Goal: Information Seeking & Learning: Compare options

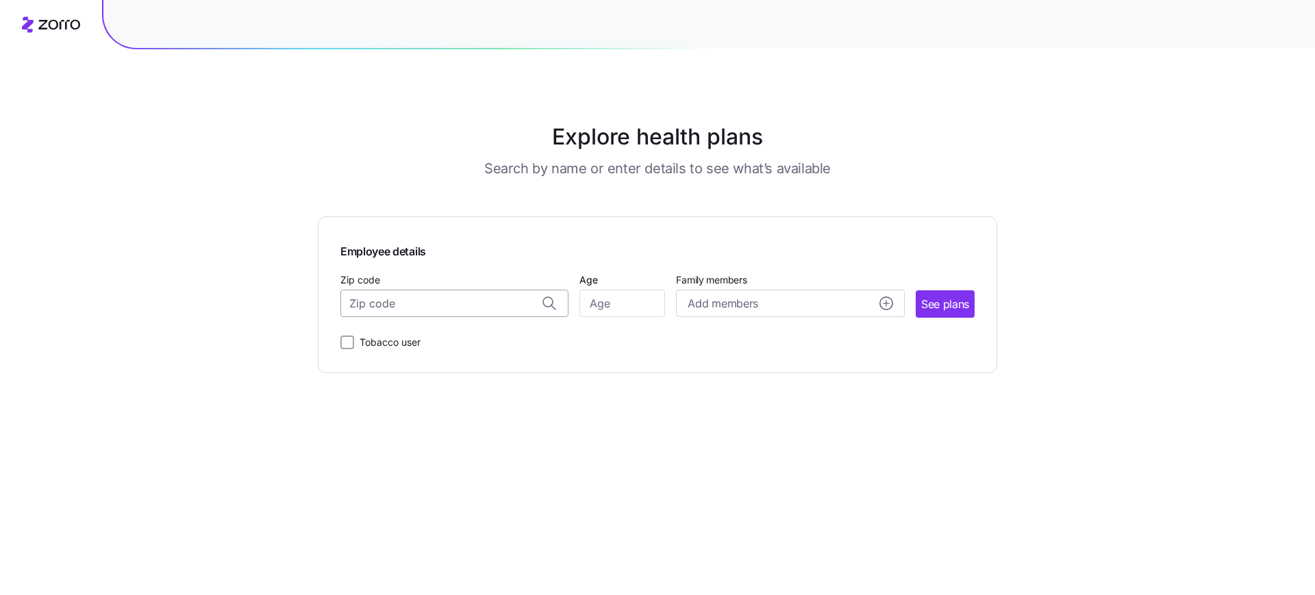
click at [497, 307] on input "Zip code" at bounding box center [454, 303] width 228 height 27
click at [464, 327] on div "11559, [GEOGRAPHIC_DATA], [GEOGRAPHIC_DATA]" at bounding box center [455, 339] width 214 height 28
type input "11559, [GEOGRAPHIC_DATA], [GEOGRAPHIC_DATA]"
click at [630, 300] on input "Age" at bounding box center [622, 303] width 86 height 27
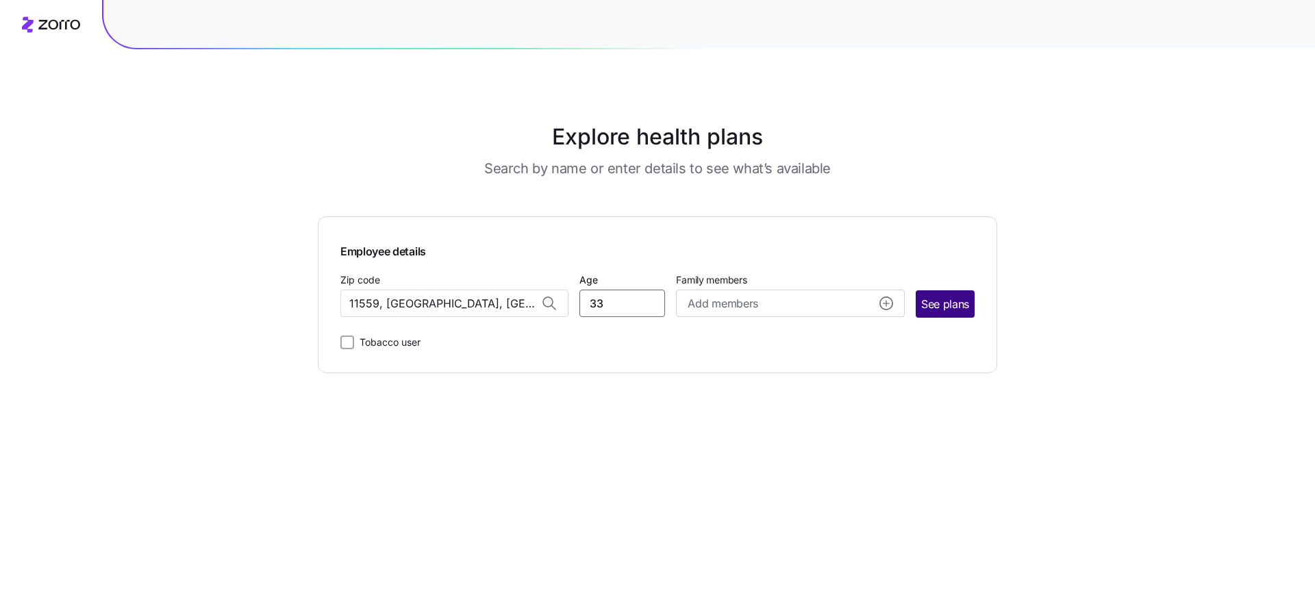
type input "33"
click at [954, 305] on span "See plans" at bounding box center [945, 304] width 48 height 17
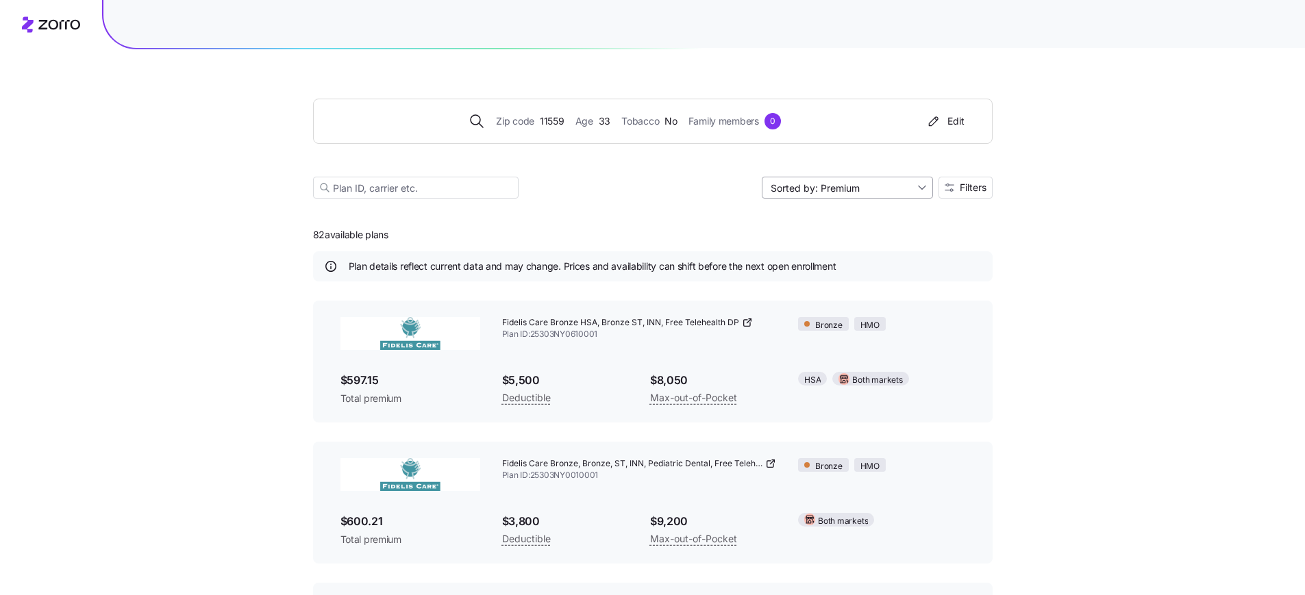
click at [872, 190] on input "Sorted by: Premium" at bounding box center [846, 188] width 171 height 22
click at [946, 190] on icon "button" at bounding box center [949, 188] width 10 height 10
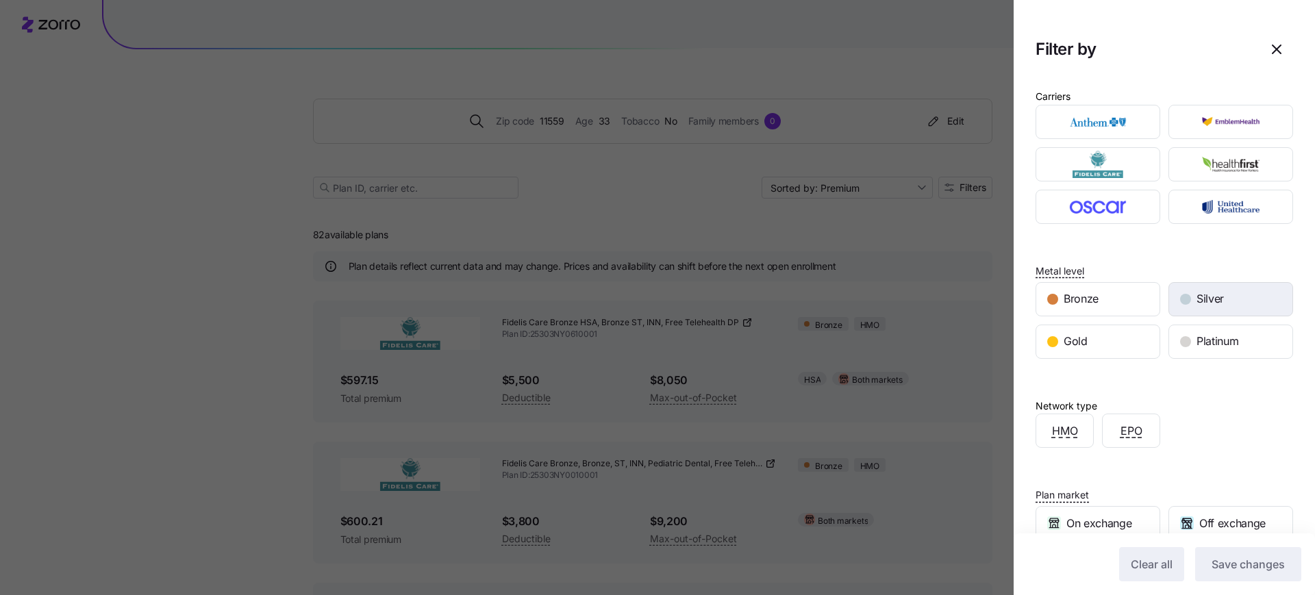
drag, startPoint x: 1218, startPoint y: 292, endPoint x: 1207, endPoint y: 310, distance: 20.7
click at [1218, 293] on span "Silver" at bounding box center [1209, 298] width 27 height 17
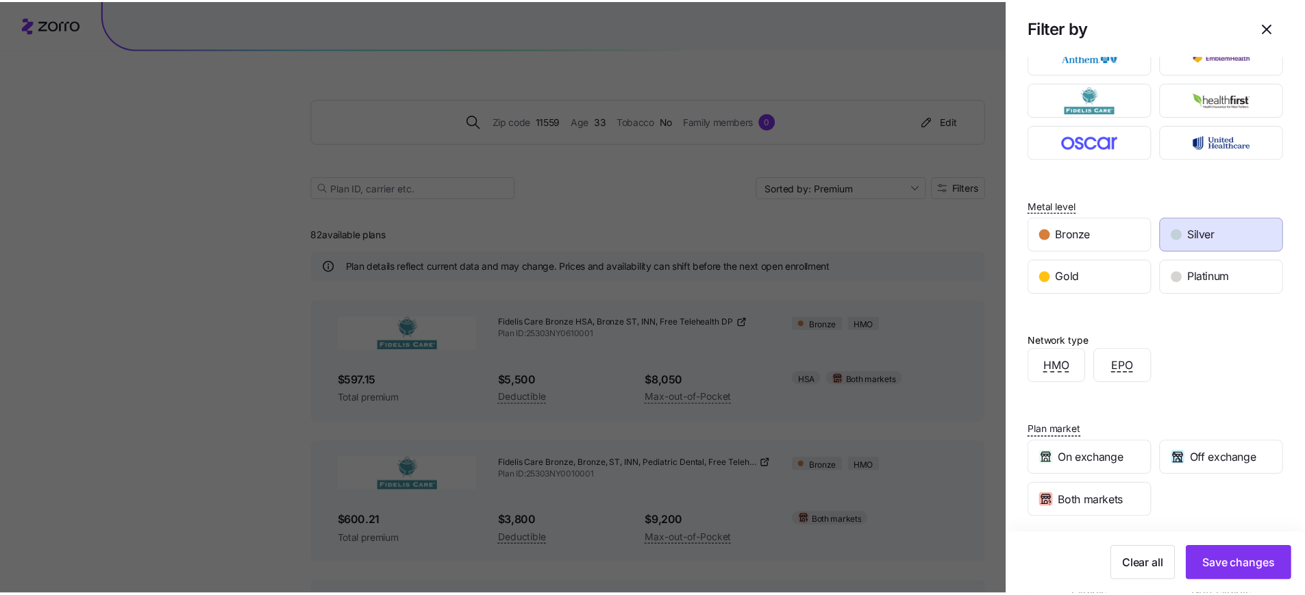
scroll to position [127, 0]
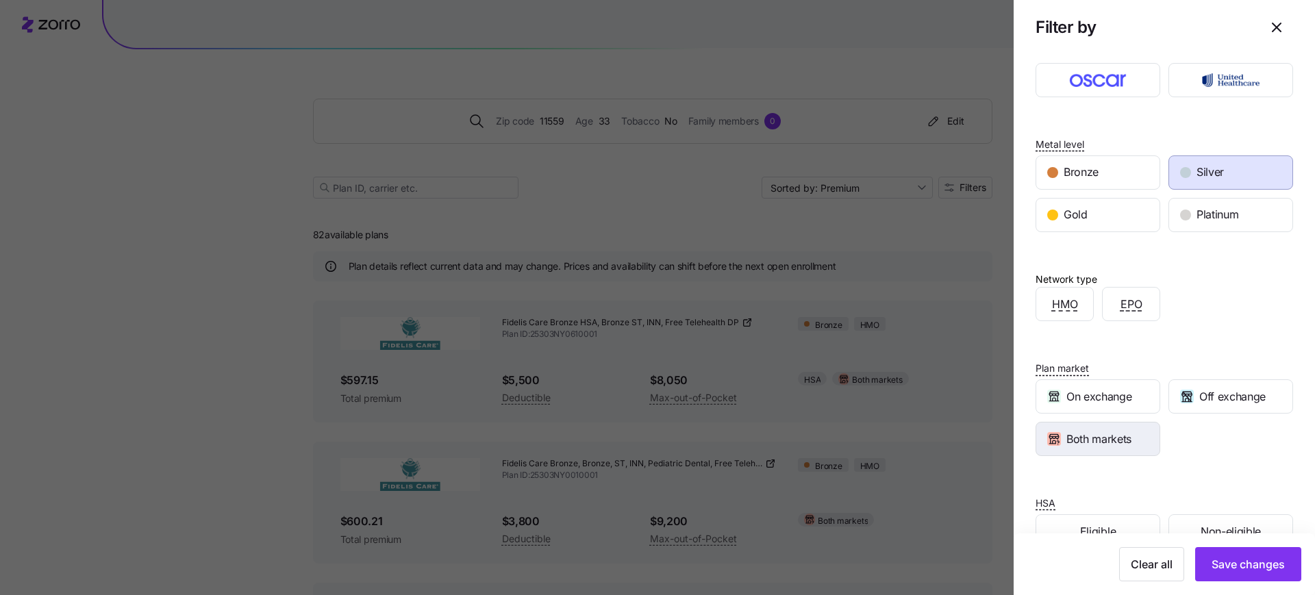
click at [1092, 442] on span "Both markets" at bounding box center [1098, 439] width 65 height 17
click at [1222, 566] on span "Save changes" at bounding box center [1247, 564] width 73 height 16
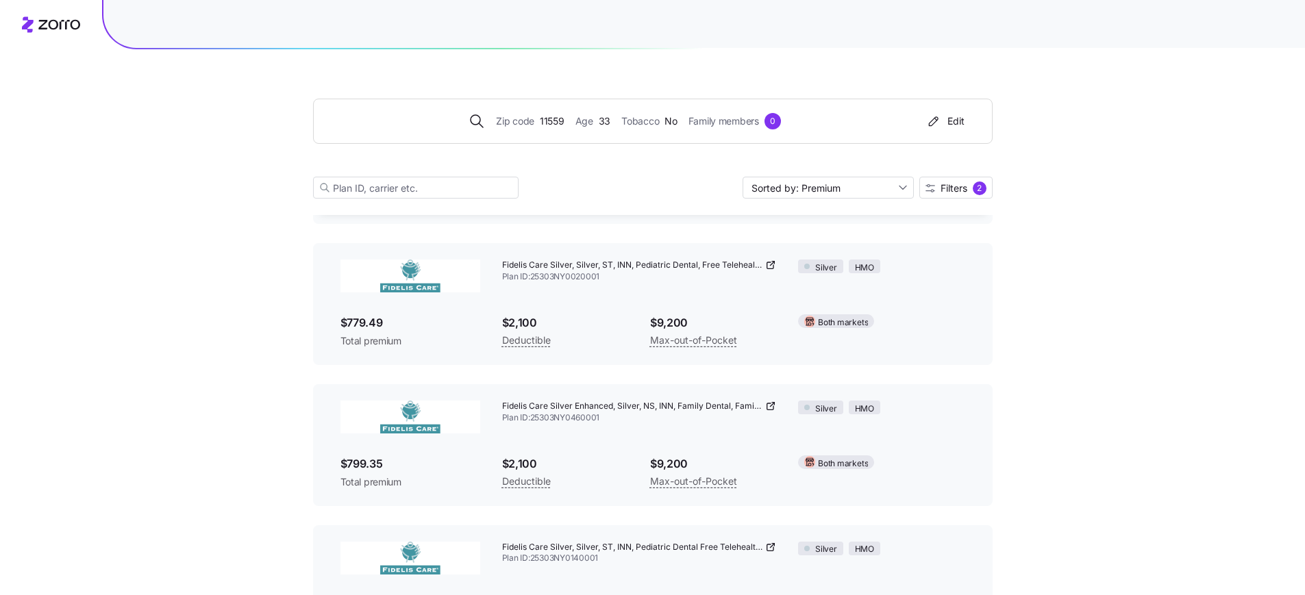
scroll to position [0, 0]
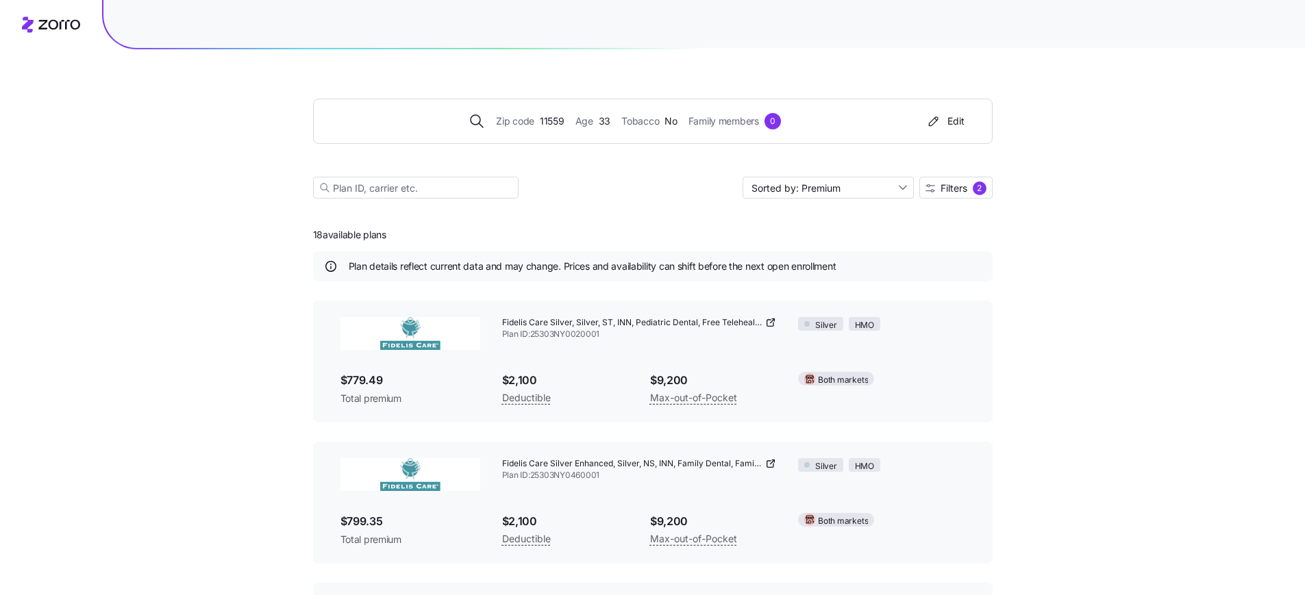
click at [773, 463] on icon at bounding box center [770, 463] width 11 height 11
click at [962, 186] on span "Filters" at bounding box center [953, 189] width 27 height 10
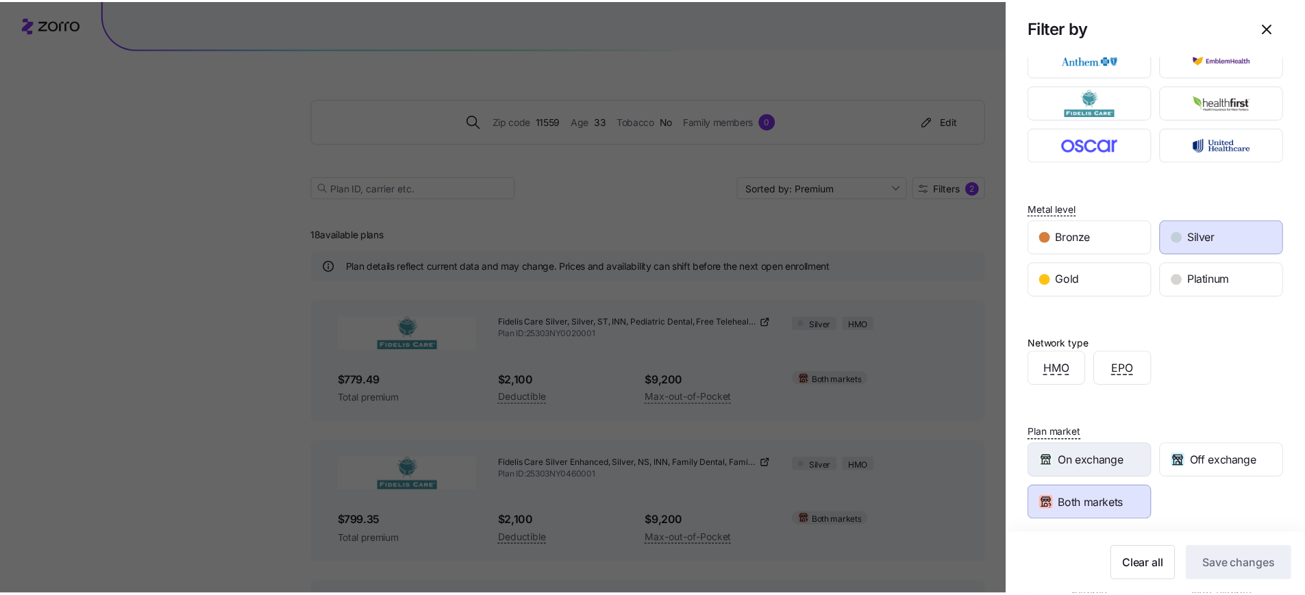
scroll to position [164, 0]
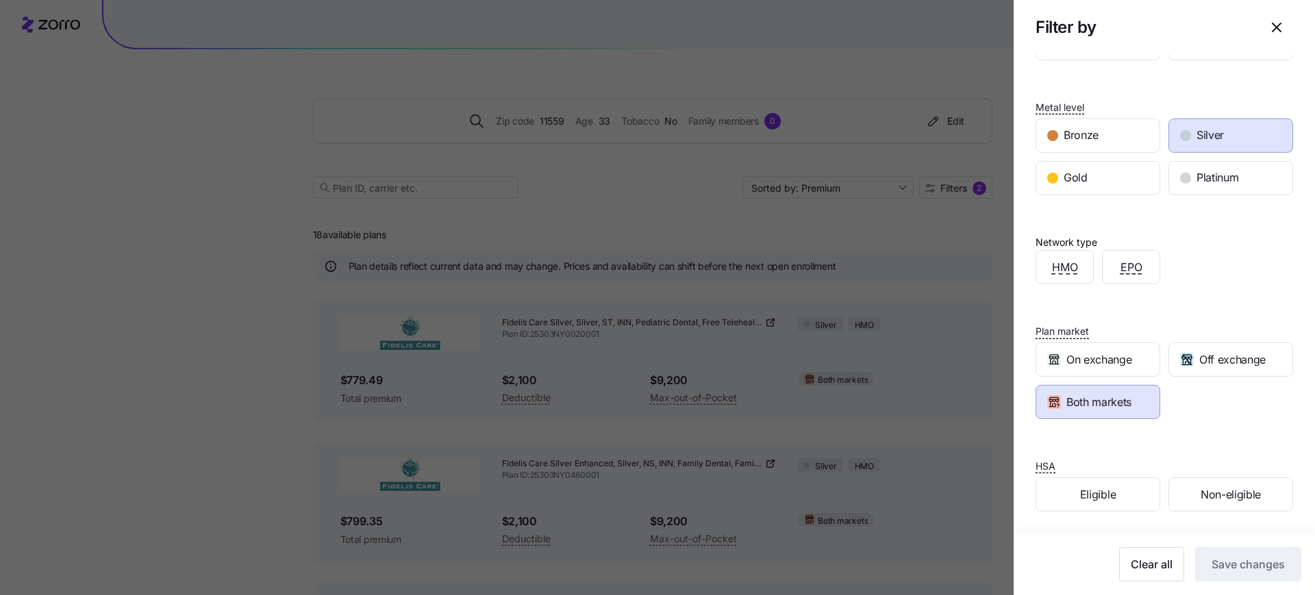
click at [1087, 413] on div "Both markets" at bounding box center [1097, 402] width 123 height 33
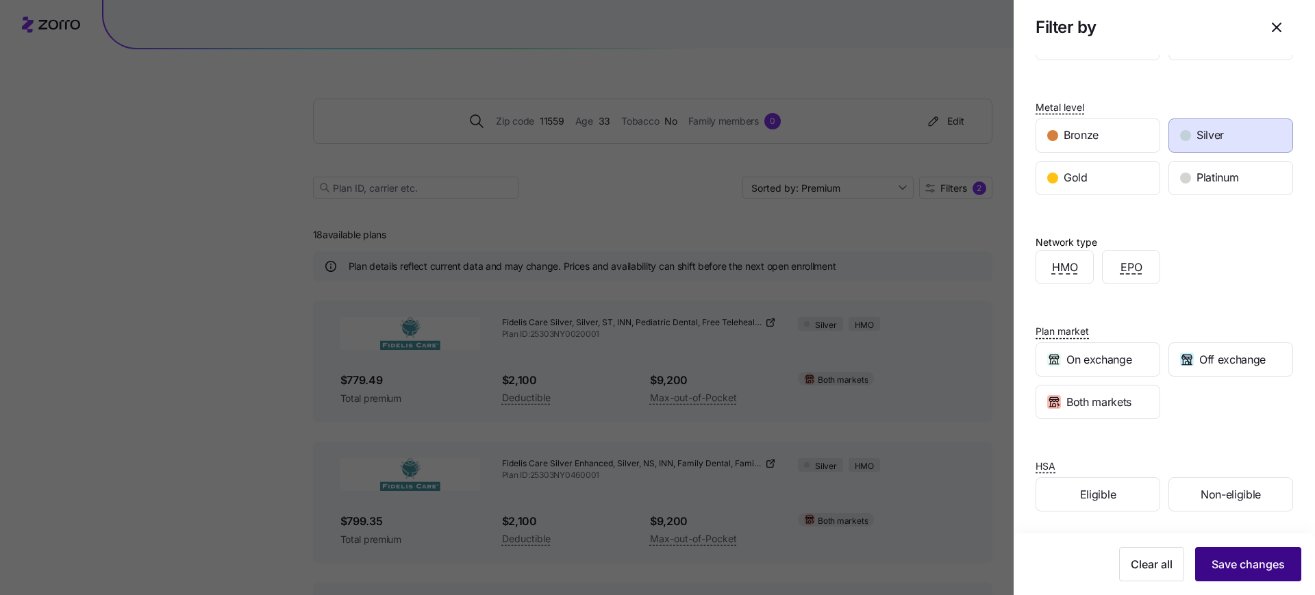
click at [1230, 572] on button "Save changes" at bounding box center [1248, 564] width 106 height 34
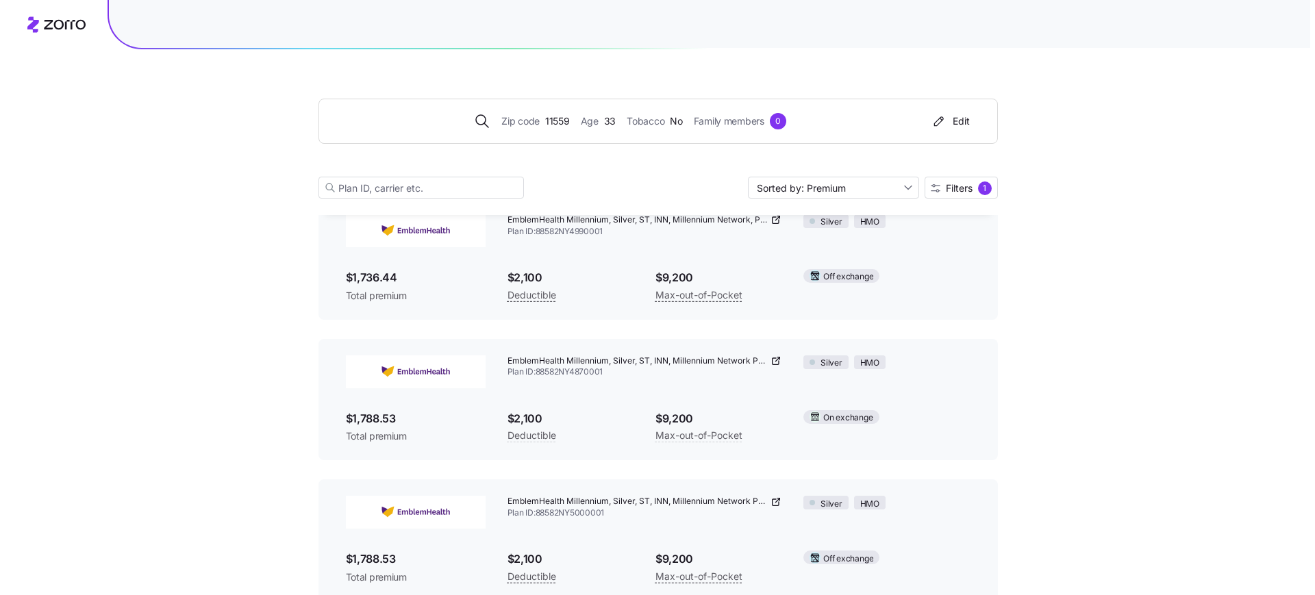
scroll to position [3088, 0]
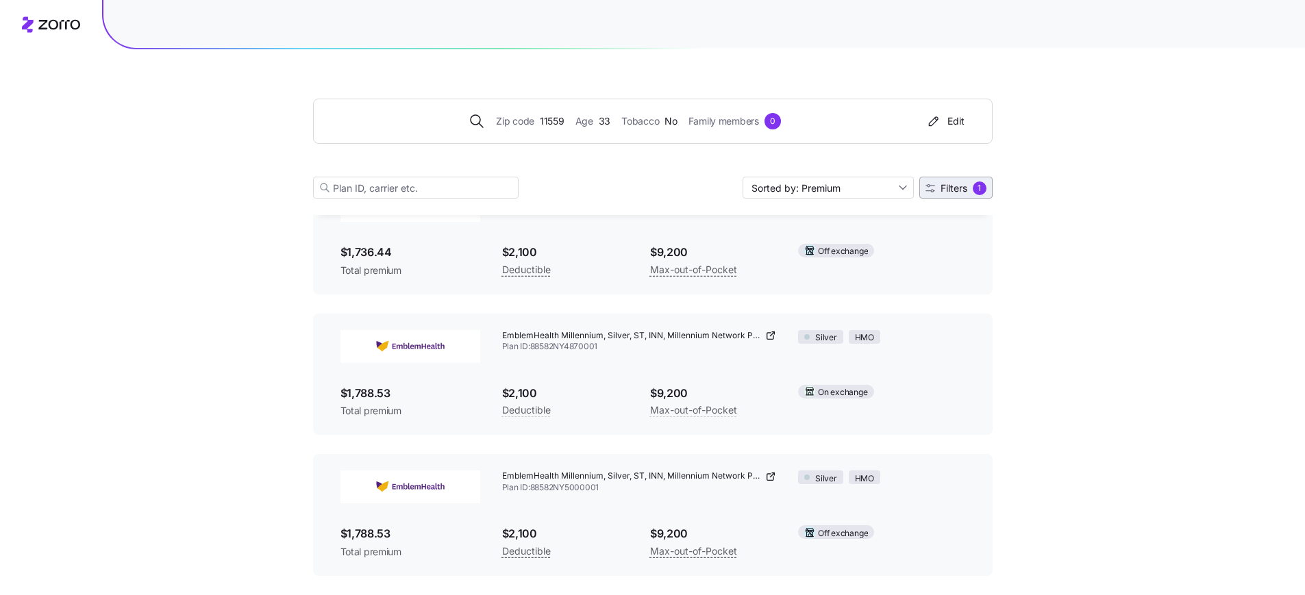
click at [941, 177] on div "Sorted by: Premium Filters 1" at bounding box center [867, 188] width 250 height 22
click at [942, 177] on div "Sorted by: Premium Filters 1" at bounding box center [867, 188] width 250 height 22
click at [985, 181] on span "1" at bounding box center [979, 188] width 14 height 14
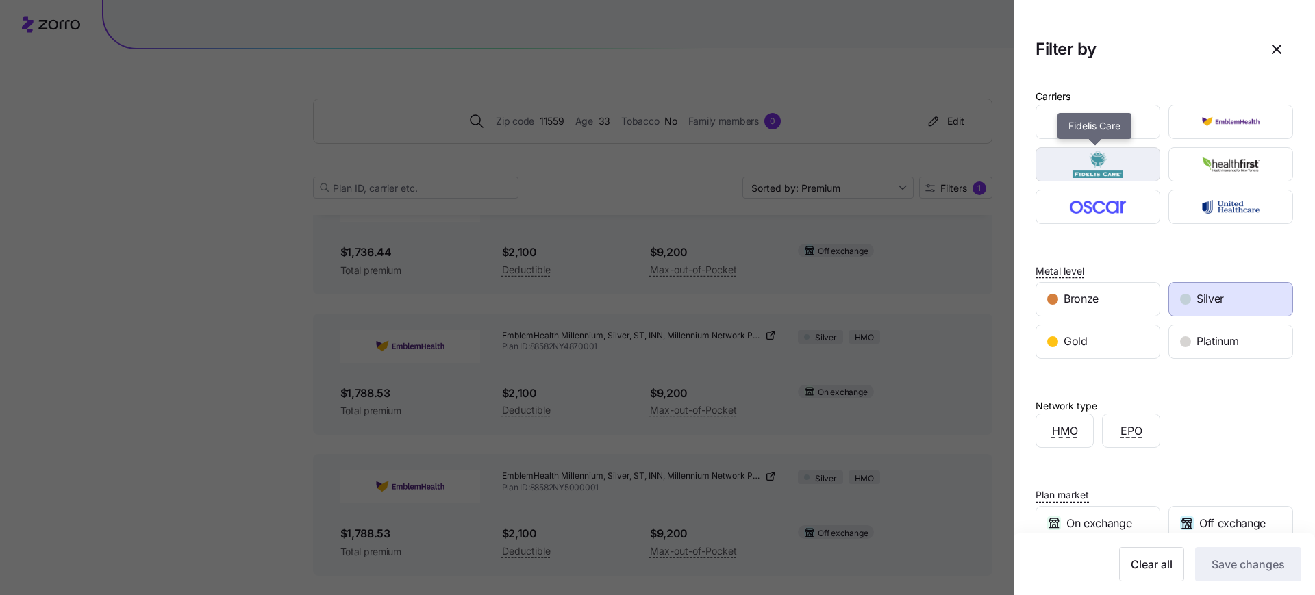
click at [1111, 161] on img "button" at bounding box center [1098, 164] width 101 height 27
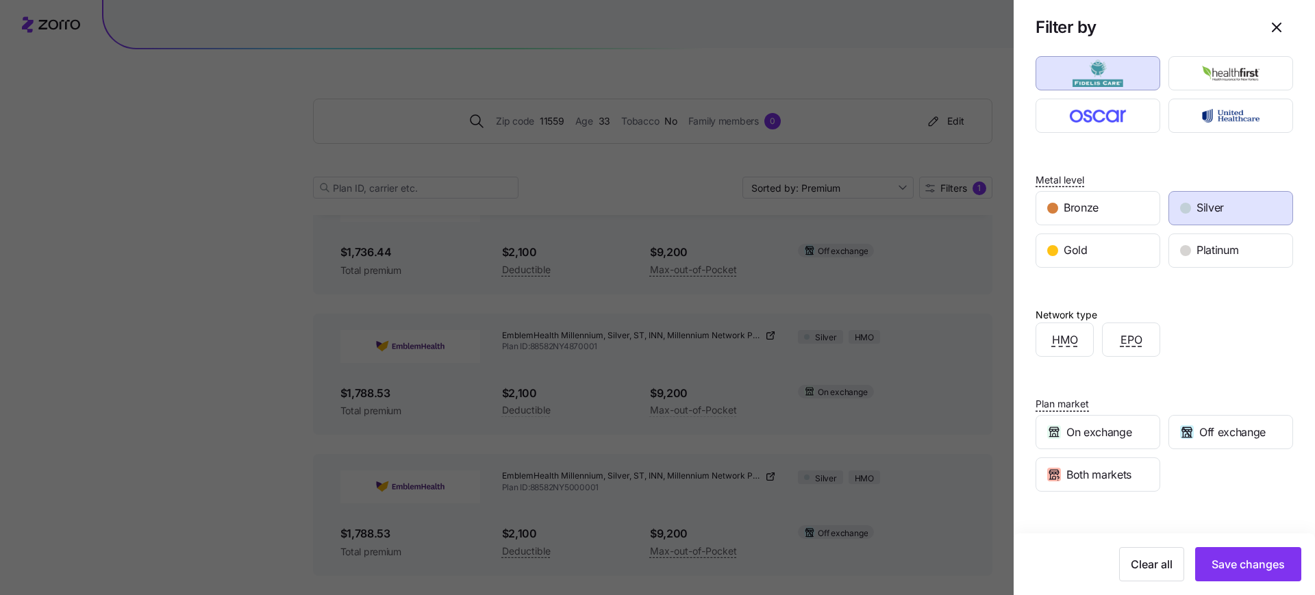
scroll to position [0, 0]
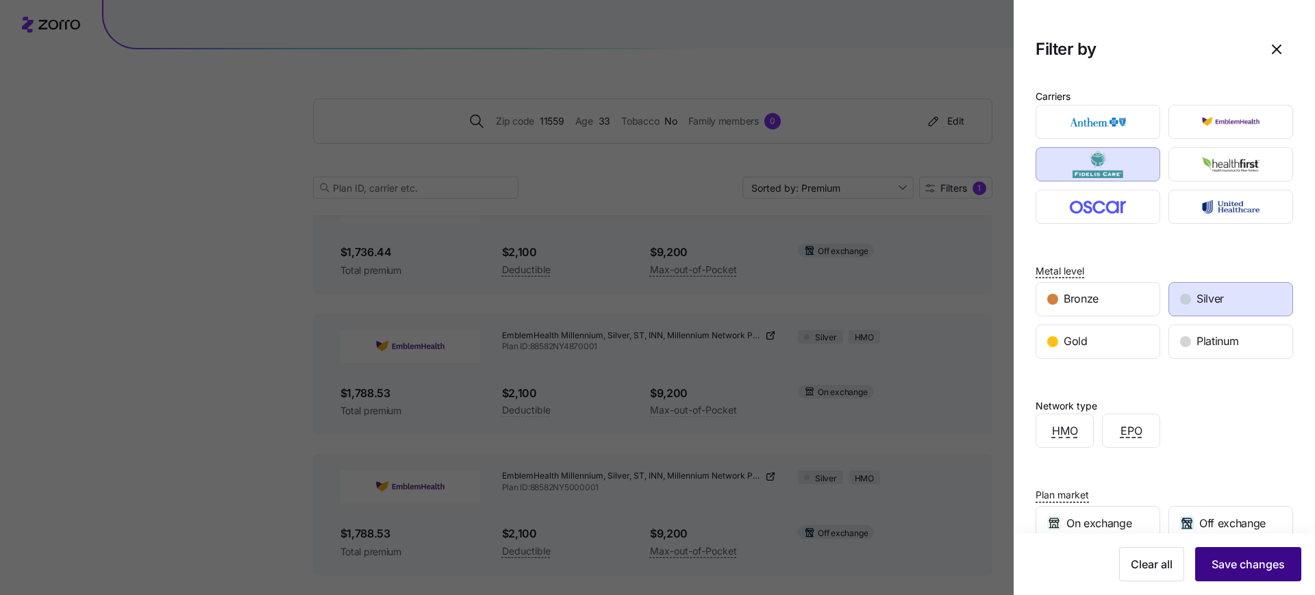
click at [1254, 562] on span "Save changes" at bounding box center [1247, 564] width 73 height 16
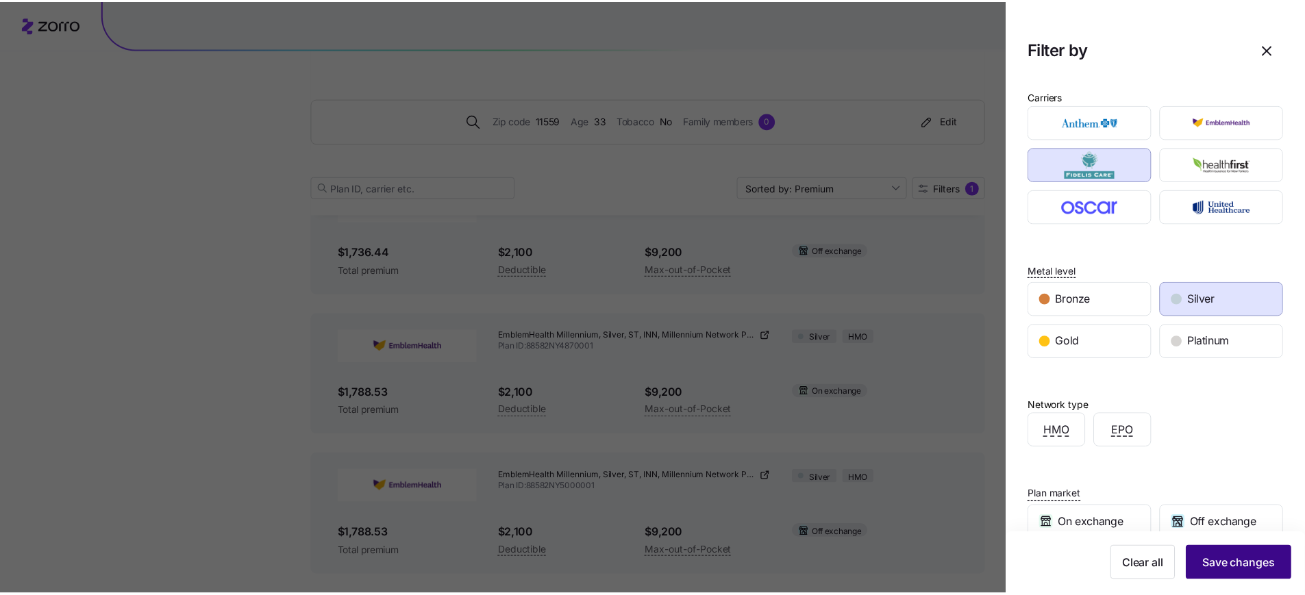
scroll to position [269, 0]
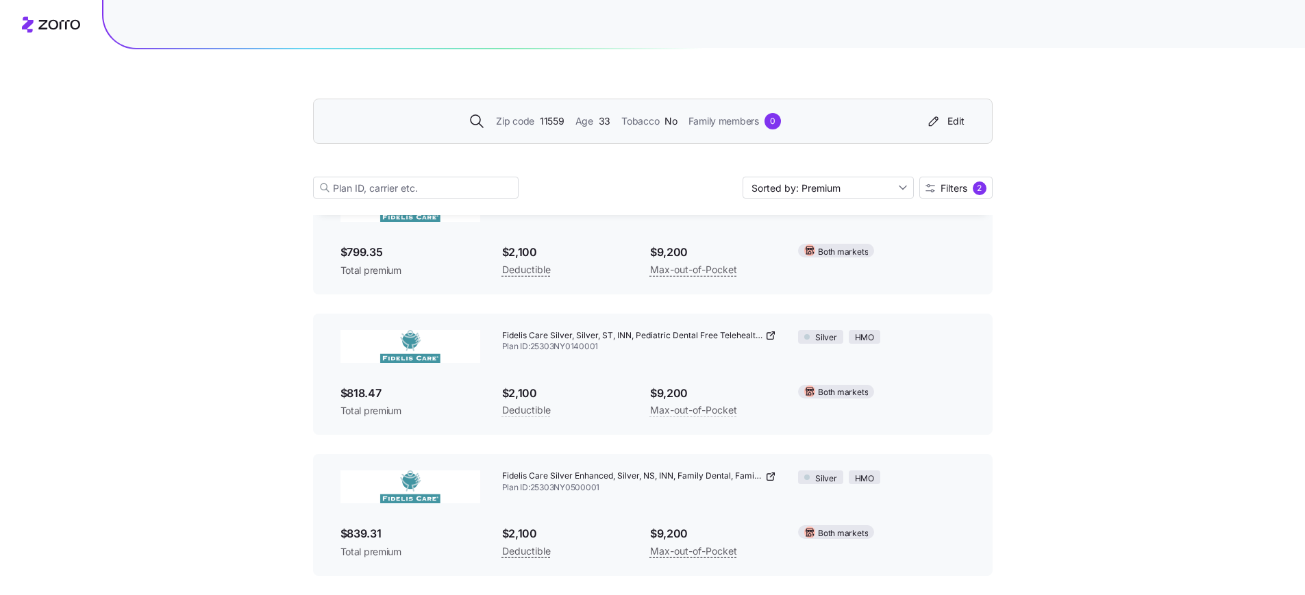
click at [690, 131] on div "Zip code 11559 Age [DEMOGRAPHIC_DATA] Tobacco No Family members 0 Edit" at bounding box center [650, 121] width 640 height 22
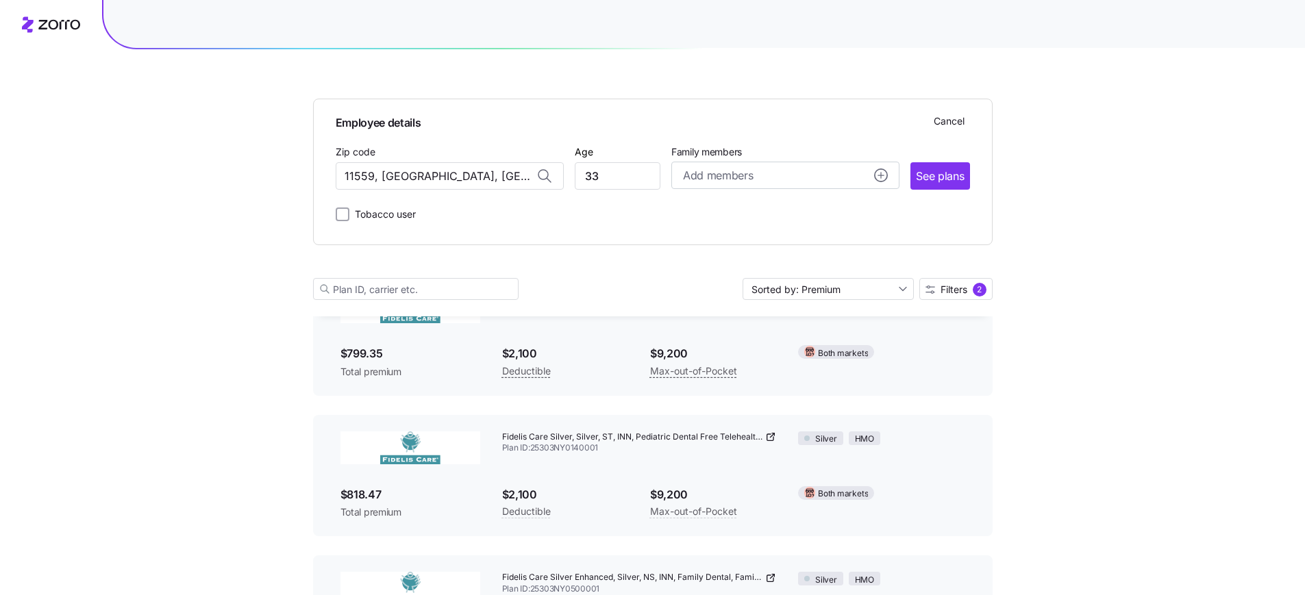
scroll to position [370, 0]
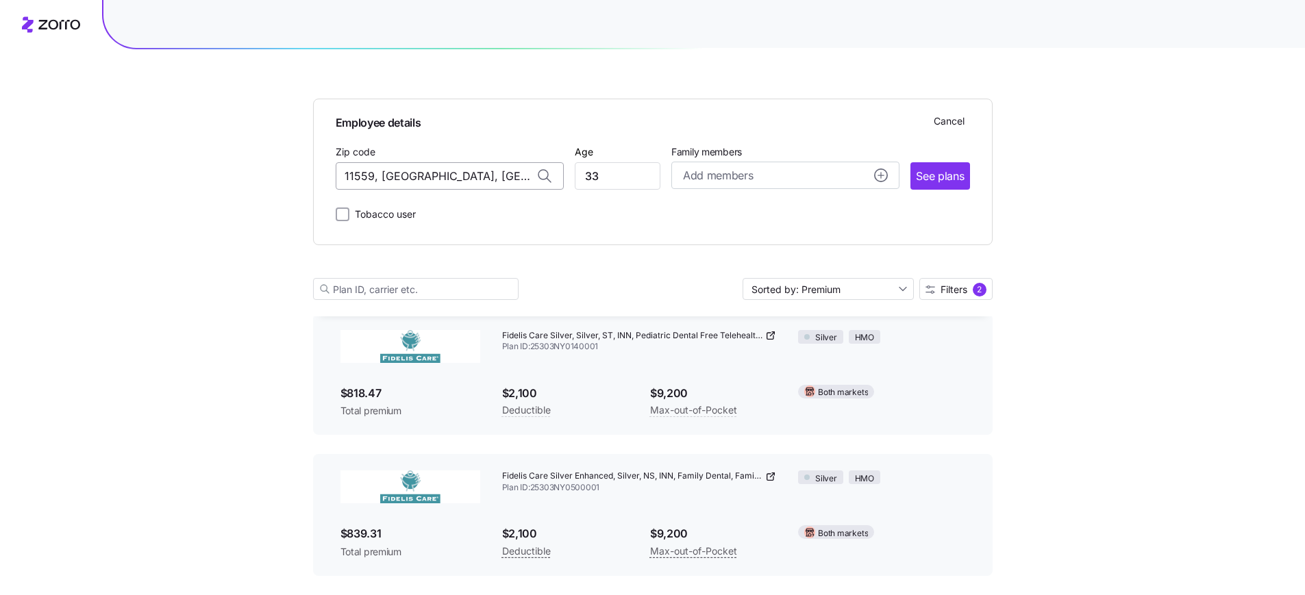
click at [380, 175] on input "11559, [GEOGRAPHIC_DATA], [GEOGRAPHIC_DATA]" at bounding box center [450, 175] width 228 height 27
click at [365, 214] on span "14607, [GEOGRAPHIC_DATA], [GEOGRAPHIC_DATA]" at bounding box center [447, 211] width 192 height 17
type input "14607, [GEOGRAPHIC_DATA], [GEOGRAPHIC_DATA]"
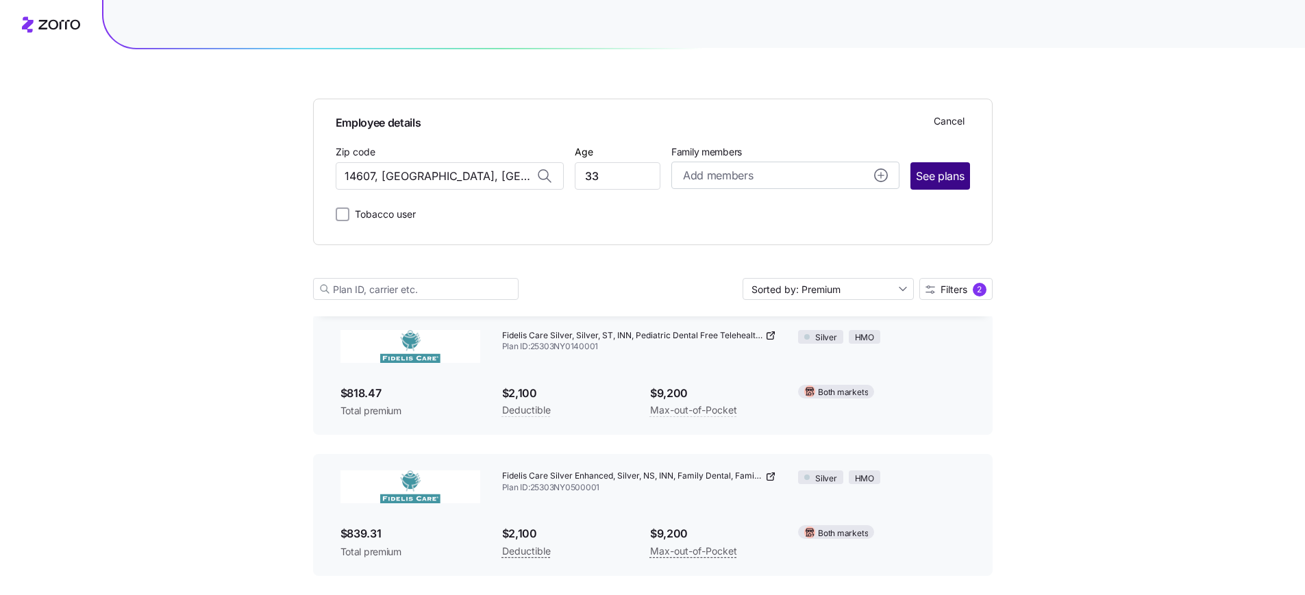
click at [951, 179] on span "See plans" at bounding box center [940, 176] width 48 height 17
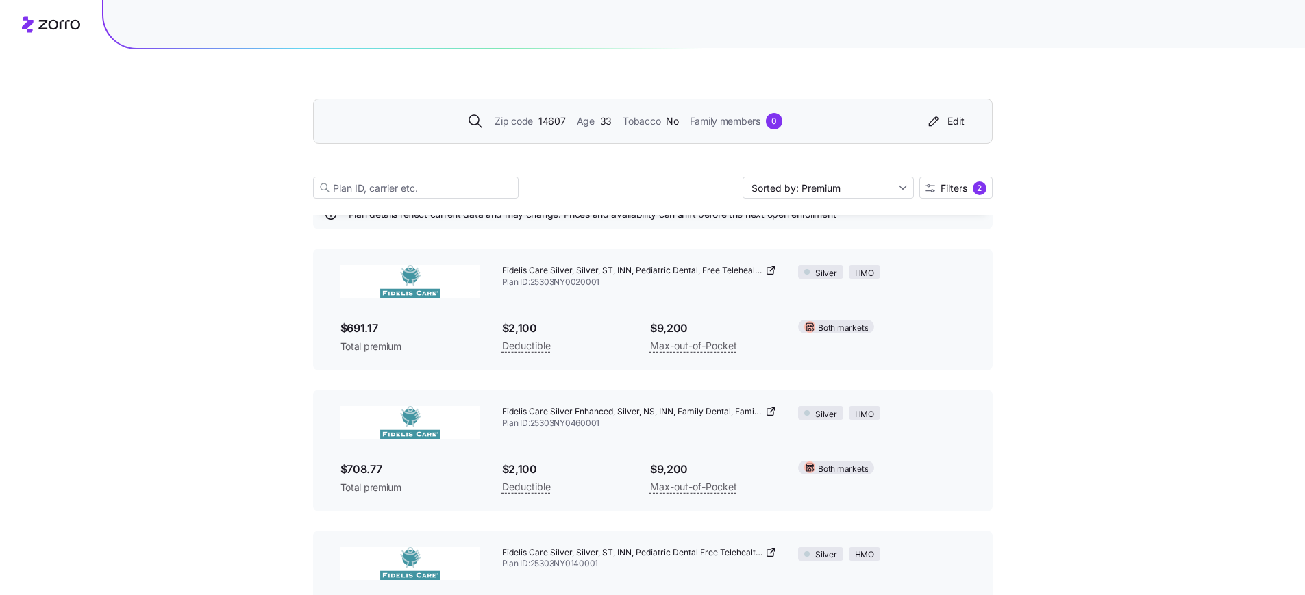
scroll to position [0, 0]
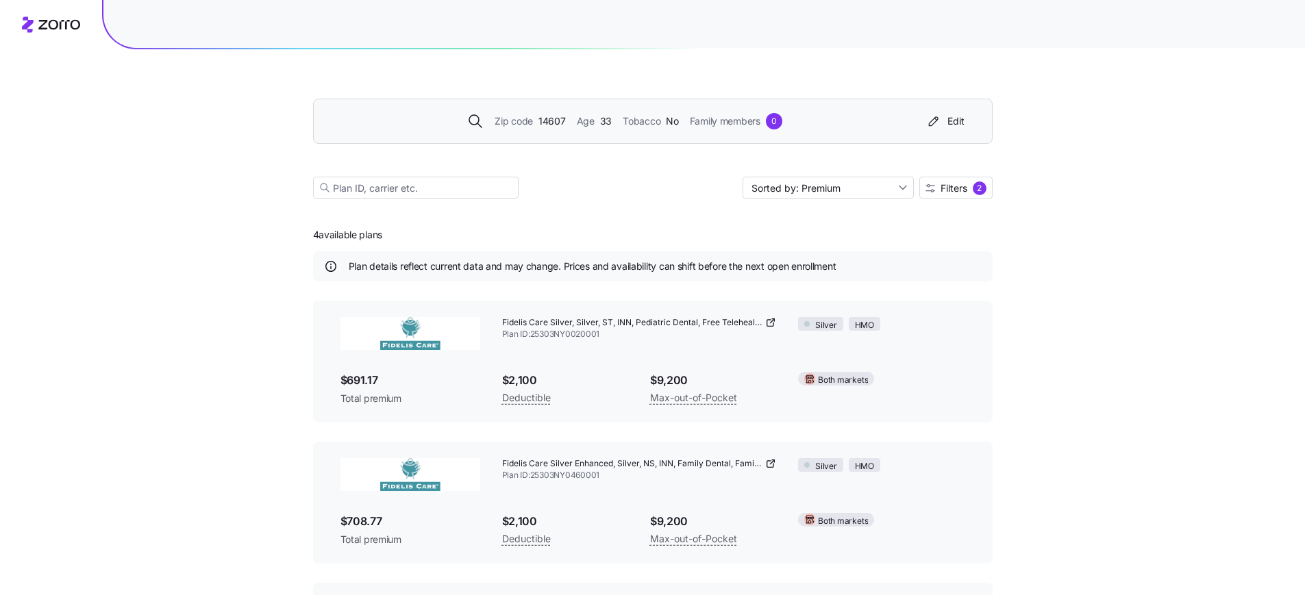
click at [994, 184] on div "Zip code 14607 Age [DEMOGRAPHIC_DATA] Tobacco No Family members 0 Edit Sorted b…" at bounding box center [652, 422] width 1305 height 845
click at [972, 184] on span "2" at bounding box center [979, 188] width 14 height 14
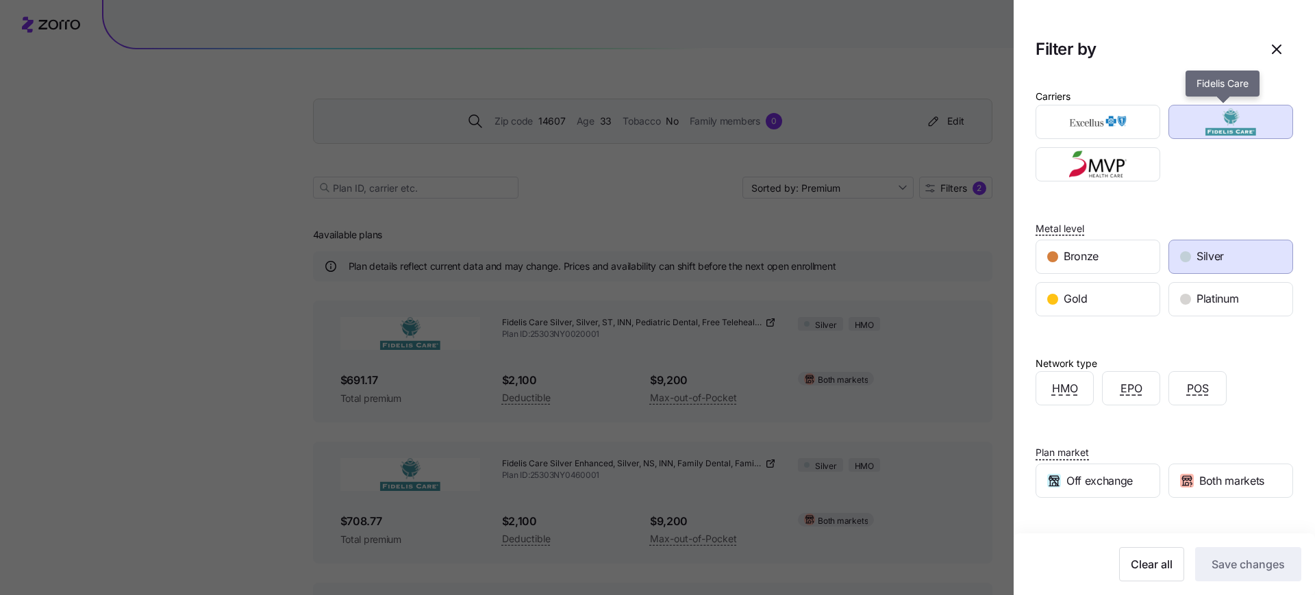
click at [1230, 133] on img "button" at bounding box center [1231, 121] width 101 height 27
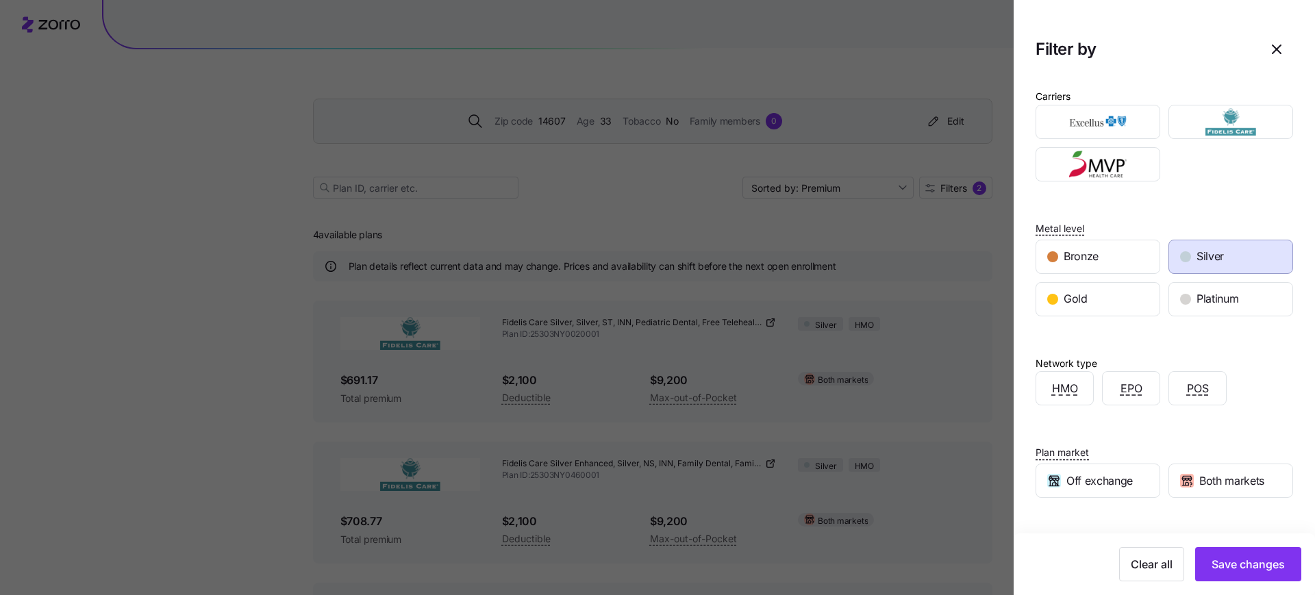
click at [814, 260] on div at bounding box center [657, 297] width 1315 height 595
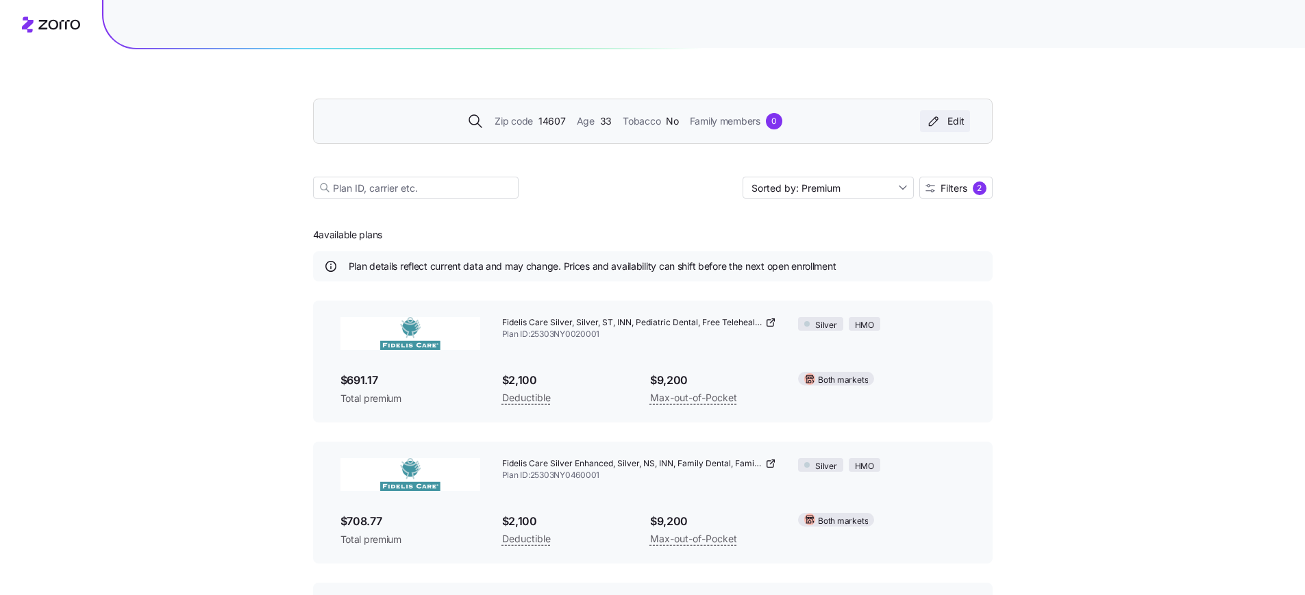
click at [928, 115] on icon "button" at bounding box center [933, 121] width 16 height 14
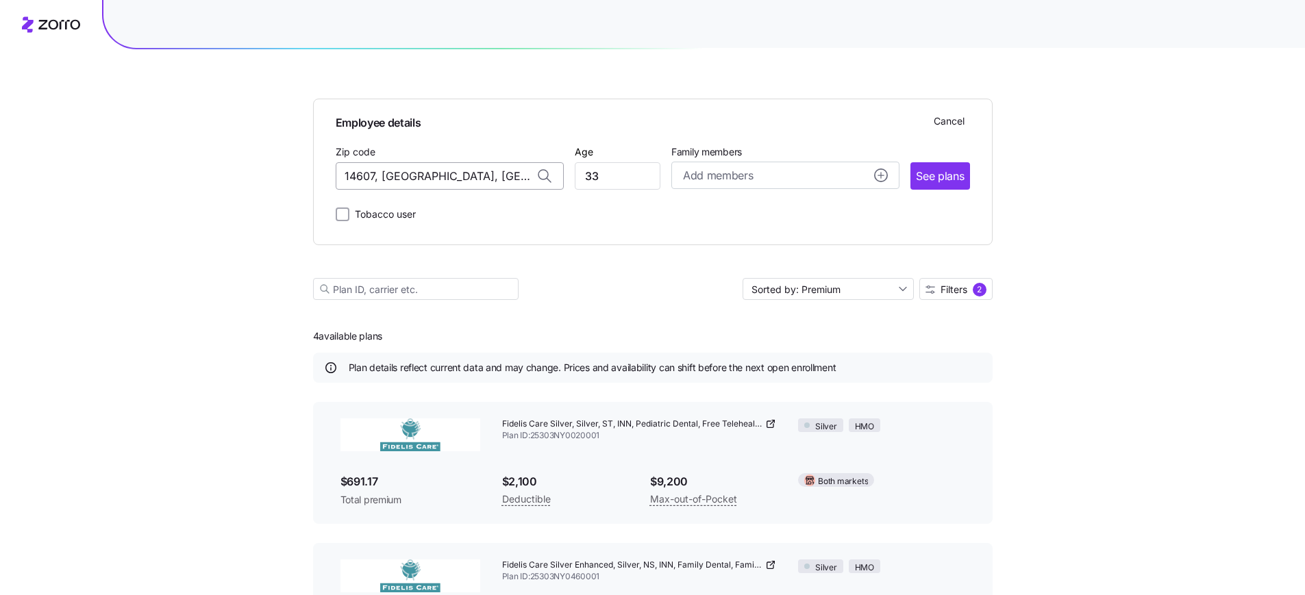
click at [417, 181] on input "14607, [GEOGRAPHIC_DATA], [GEOGRAPHIC_DATA]" at bounding box center [450, 175] width 228 height 27
click at [416, 180] on input "14607, [GEOGRAPHIC_DATA], [GEOGRAPHIC_DATA]" at bounding box center [450, 175] width 228 height 27
click at [455, 215] on span "11559, [GEOGRAPHIC_DATA], [GEOGRAPHIC_DATA]" at bounding box center [447, 211] width 192 height 17
type input "11559, [GEOGRAPHIC_DATA], [GEOGRAPHIC_DATA]"
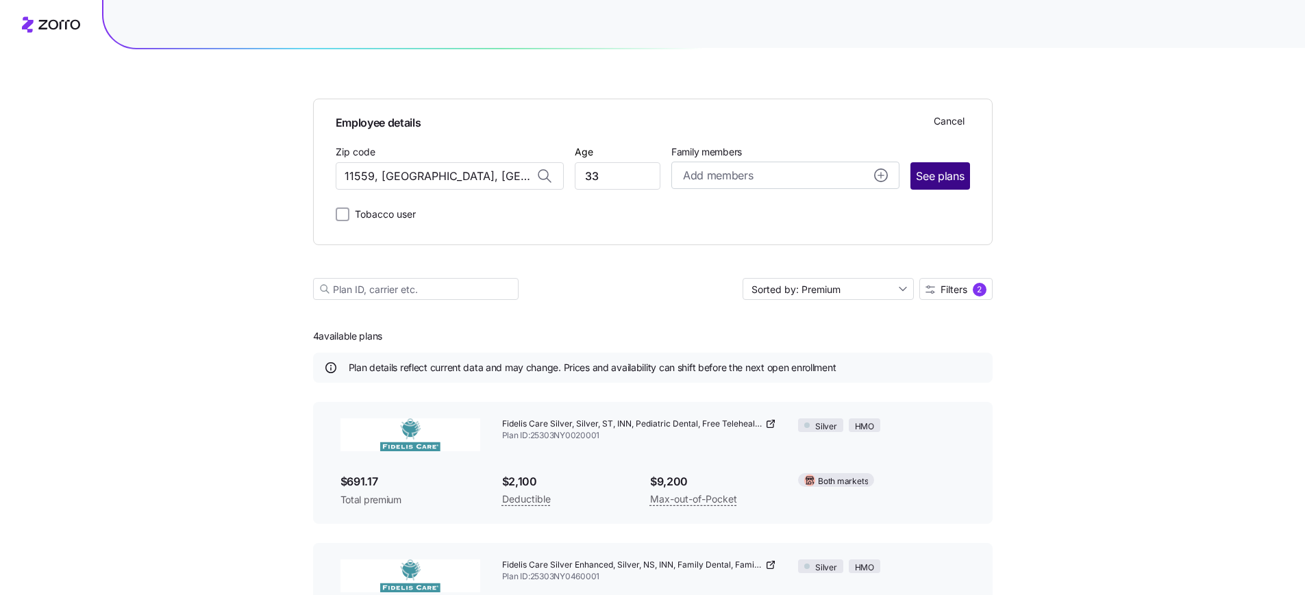
click at [955, 180] on span "See plans" at bounding box center [940, 176] width 48 height 17
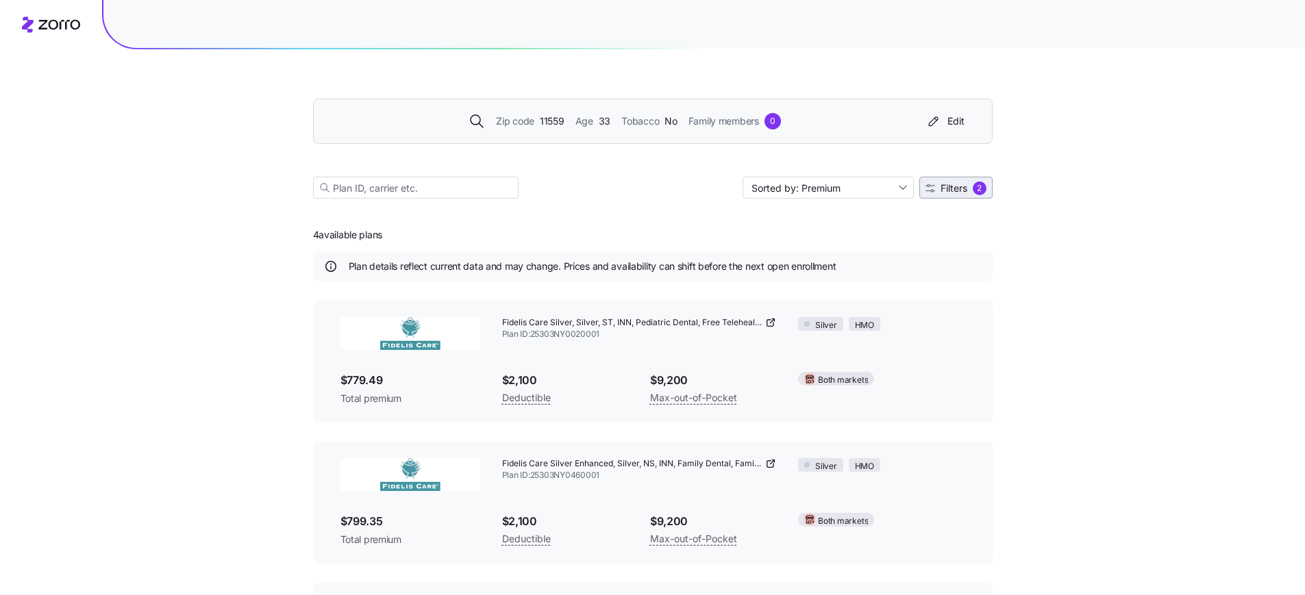
click at [968, 193] on span "Filters 2" at bounding box center [955, 188] width 61 height 14
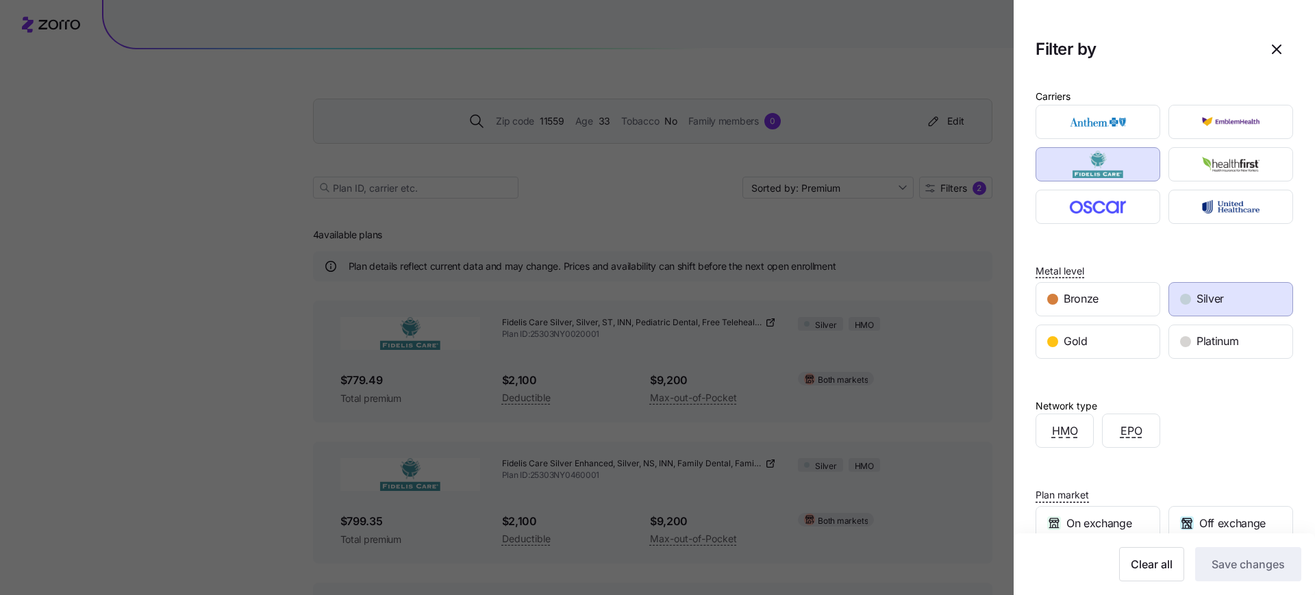
click at [916, 265] on div at bounding box center [657, 297] width 1315 height 595
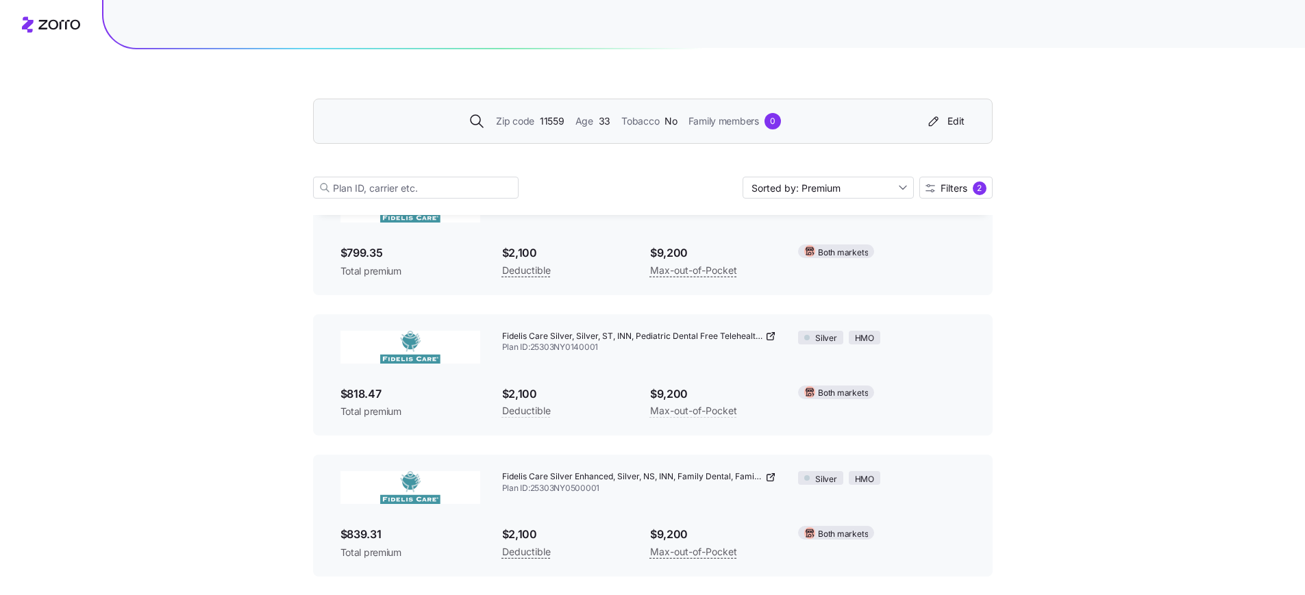
scroll to position [269, 0]
click at [555, 125] on span "11559" at bounding box center [552, 121] width 25 height 15
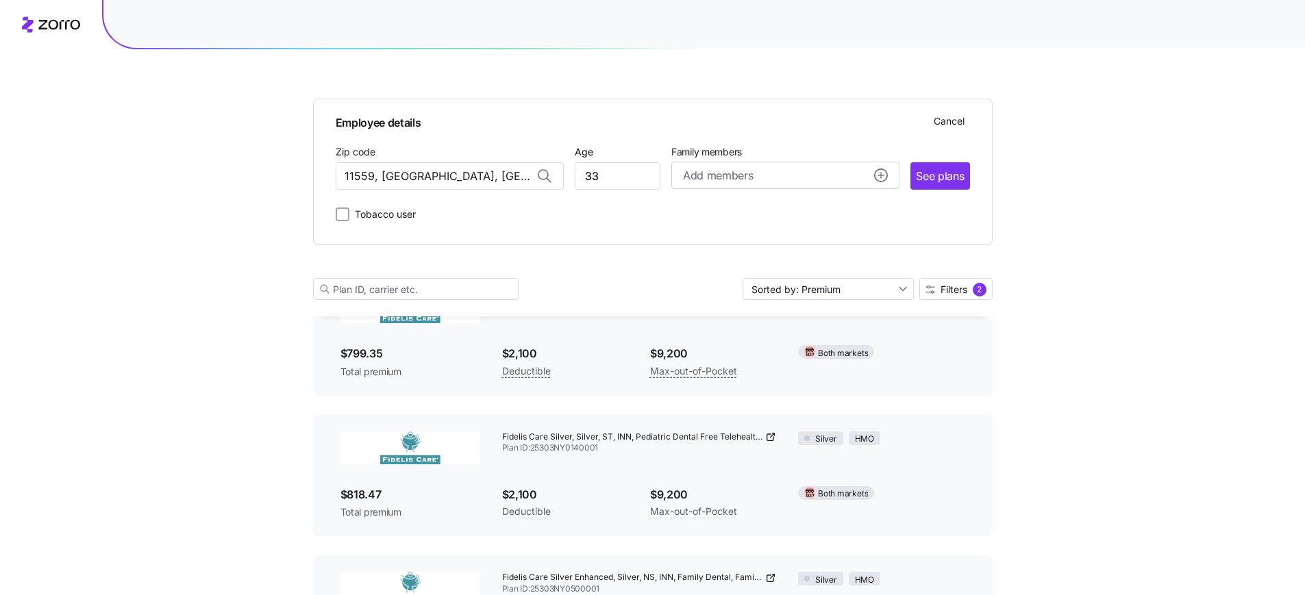
scroll to position [370, 0]
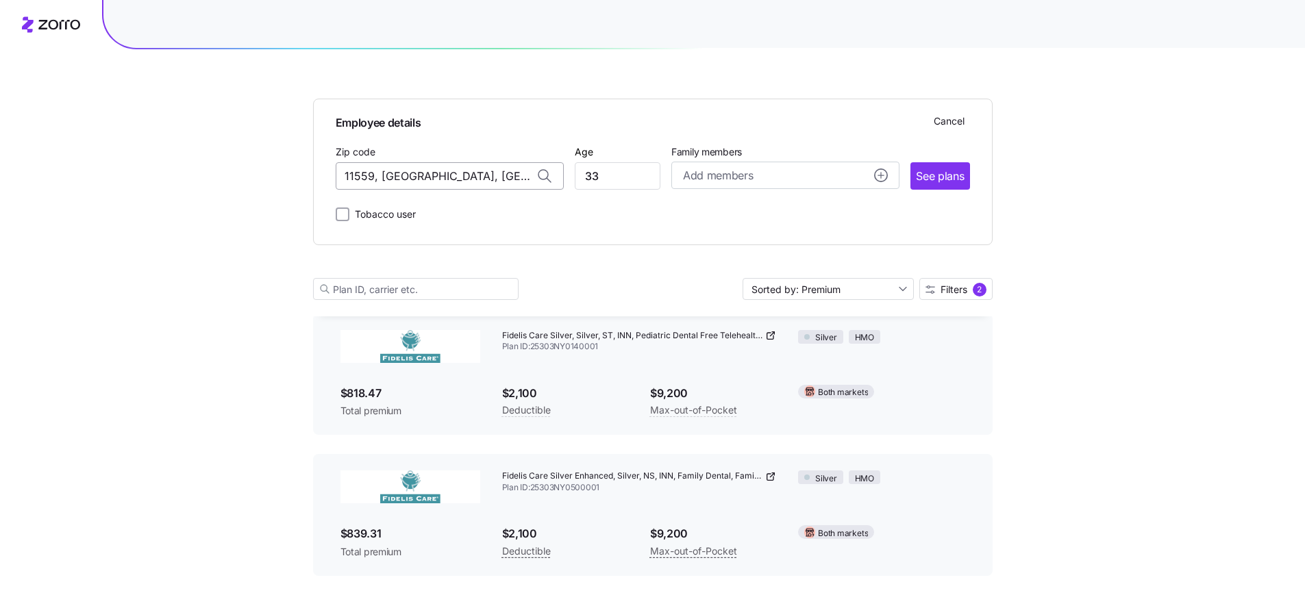
click at [356, 165] on input "11559, [GEOGRAPHIC_DATA], [GEOGRAPHIC_DATA]" at bounding box center [450, 175] width 228 height 27
drag, startPoint x: 492, startPoint y: 177, endPoint x: 377, endPoint y: 168, distance: 115.4
click at [377, 168] on input "11691, [GEOGRAPHIC_DATA], [GEOGRAPHIC_DATA]" at bounding box center [450, 175] width 228 height 27
click at [471, 210] on span "11691, [GEOGRAPHIC_DATA], [GEOGRAPHIC_DATA]" at bounding box center [447, 211] width 192 height 17
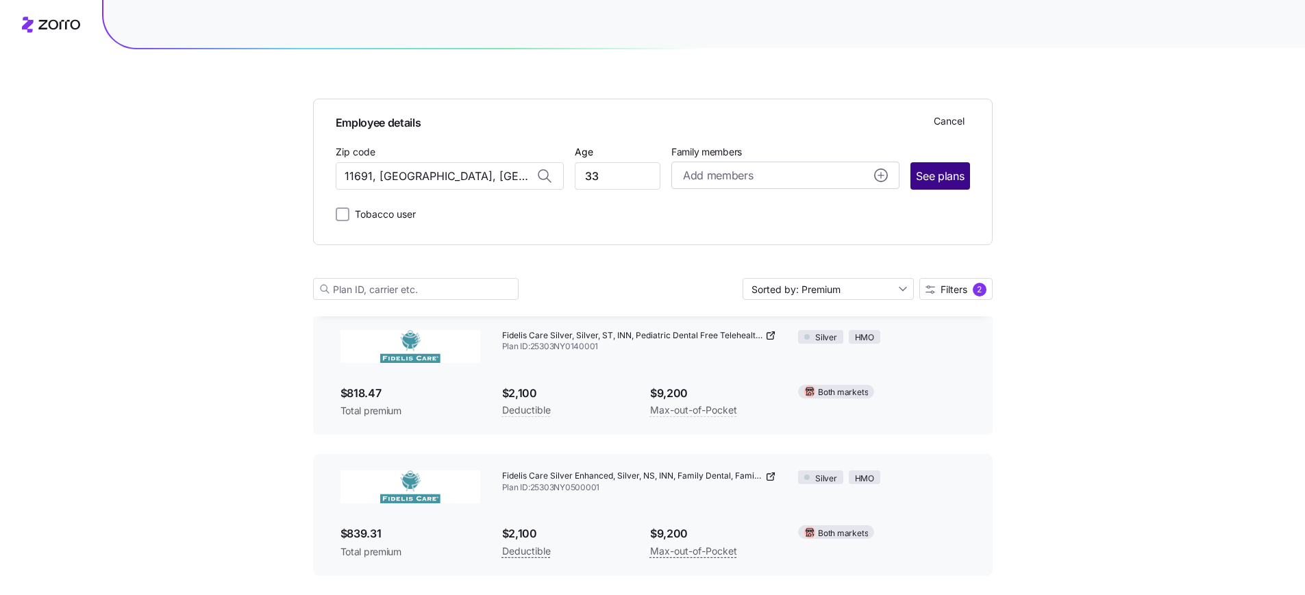
type input "11691, [GEOGRAPHIC_DATA], [GEOGRAPHIC_DATA]"
click at [946, 181] on span "See plans" at bounding box center [940, 176] width 48 height 17
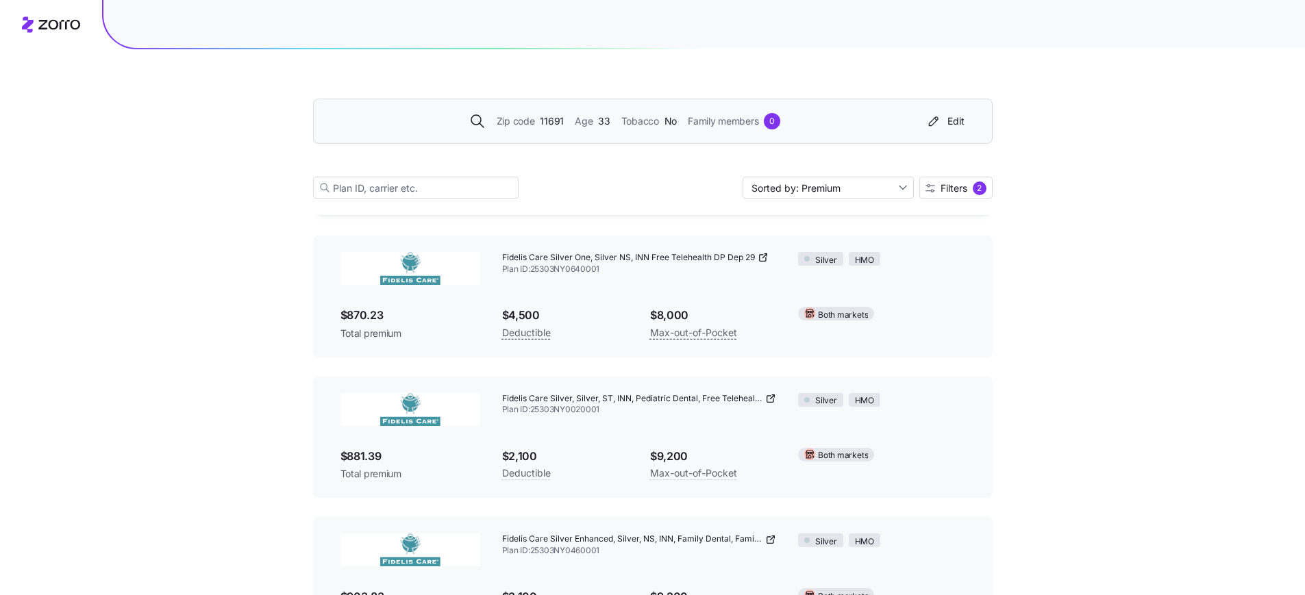
scroll to position [0, 0]
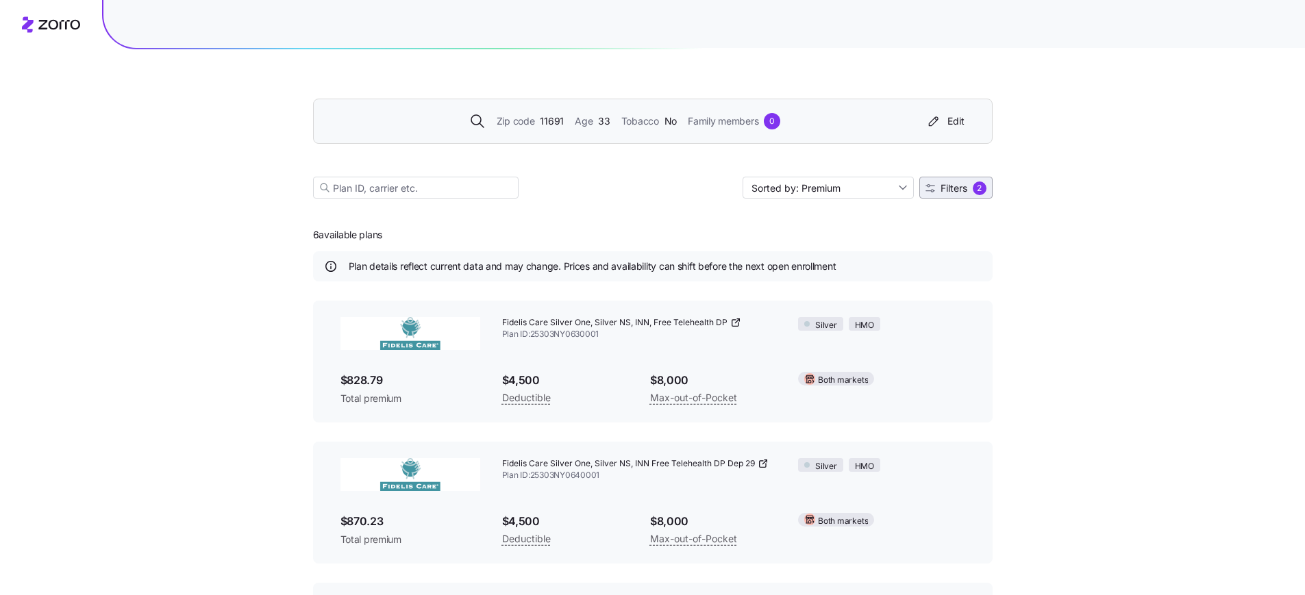
click at [969, 188] on span "Filters 2" at bounding box center [955, 188] width 61 height 14
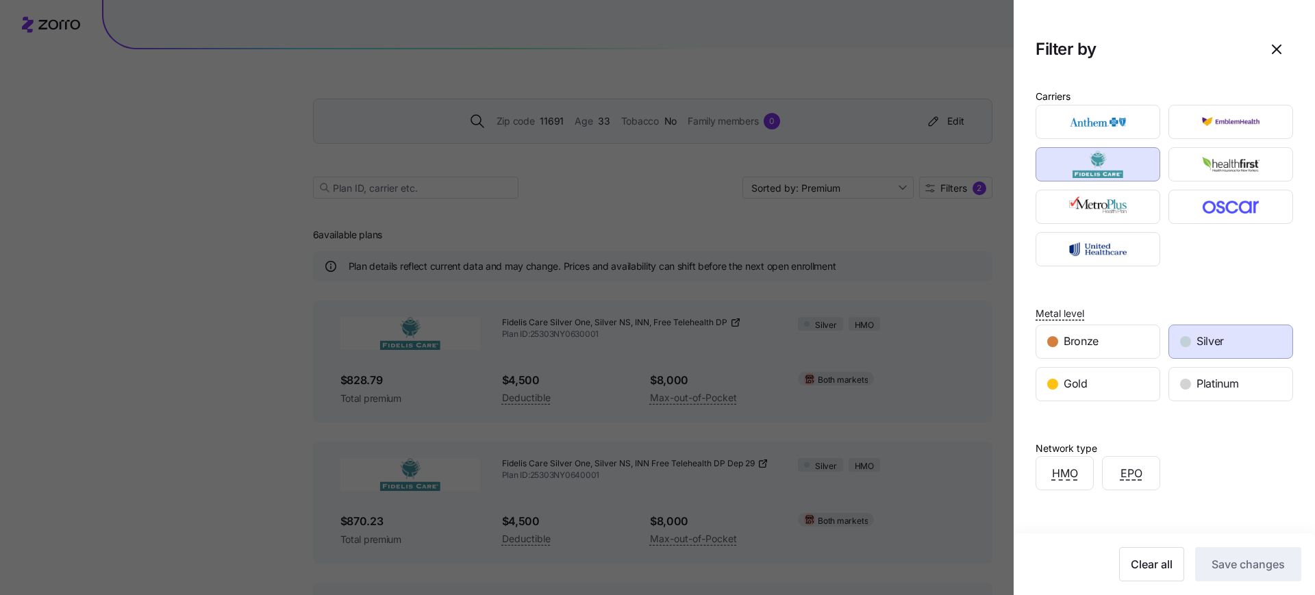
click at [945, 35] on div at bounding box center [657, 297] width 1315 height 595
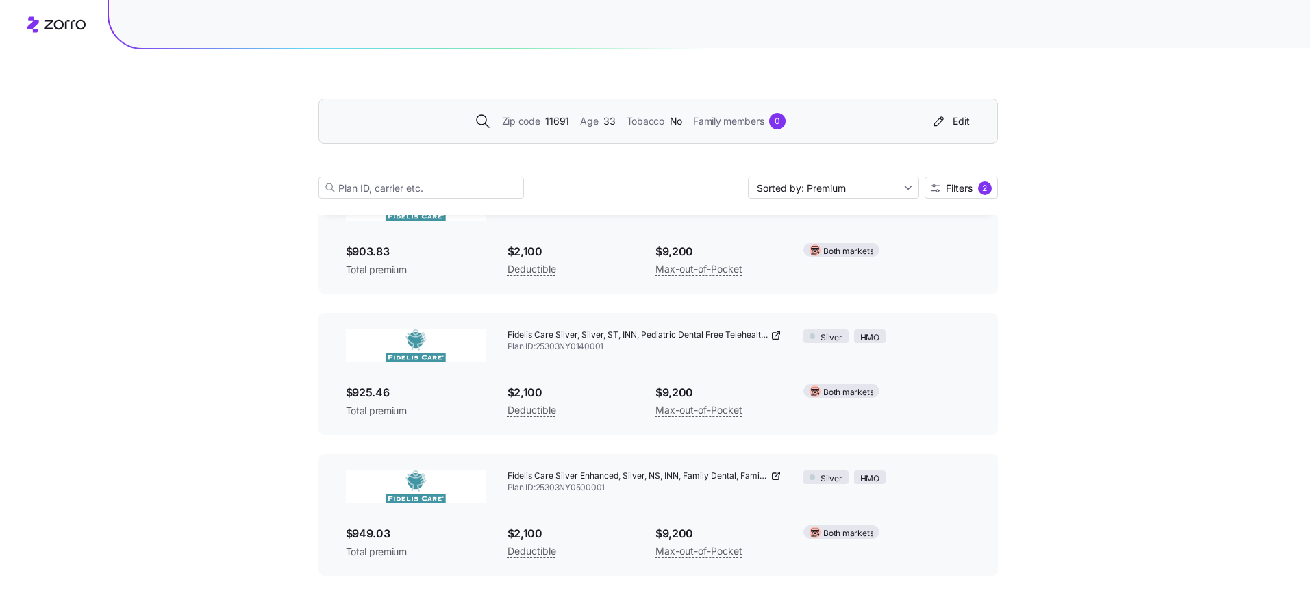
scroll to position [531, 0]
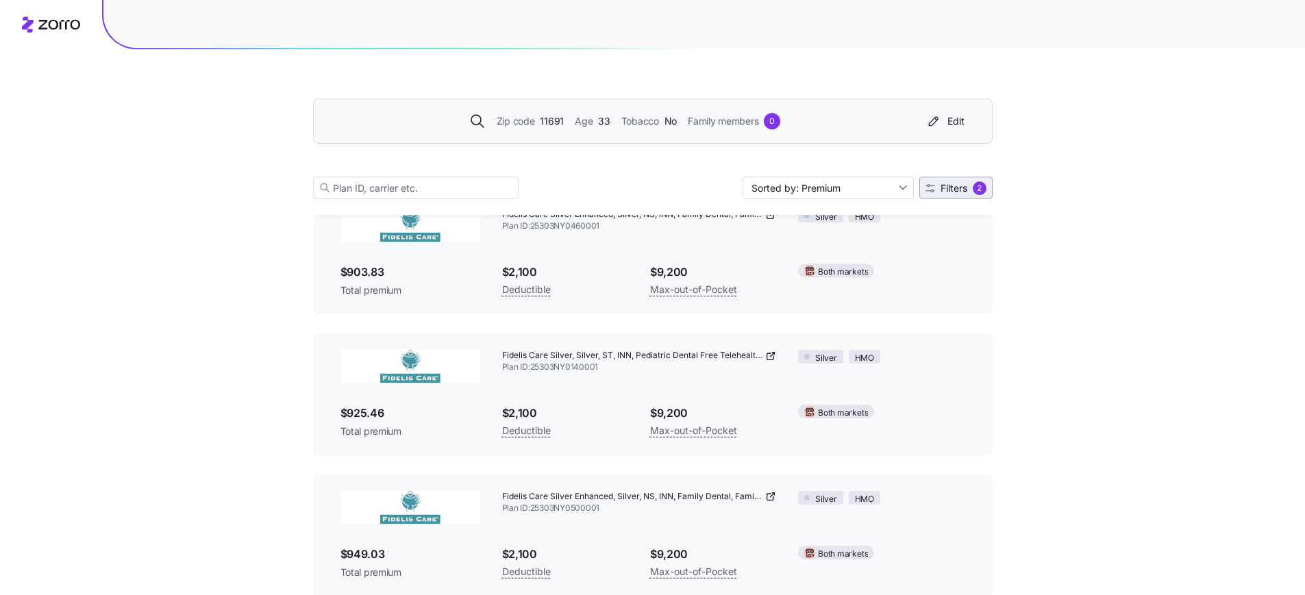
click at [947, 187] on span "Filters" at bounding box center [953, 189] width 27 height 10
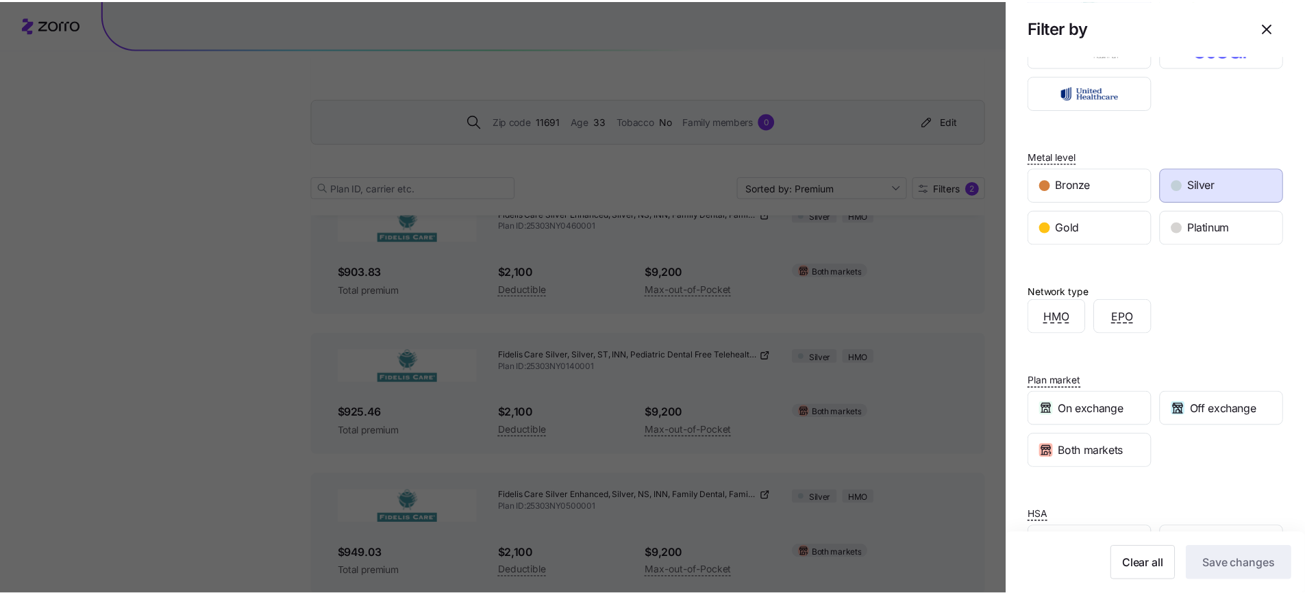
scroll to position [0, 0]
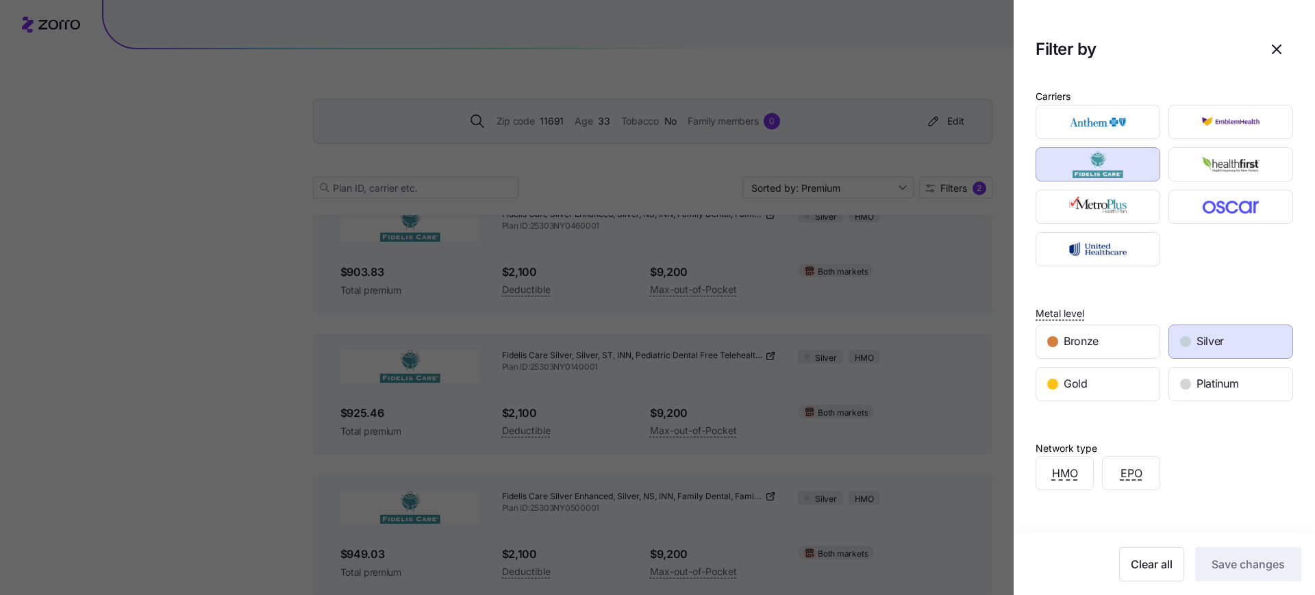
click at [822, 54] on div at bounding box center [657, 297] width 1315 height 595
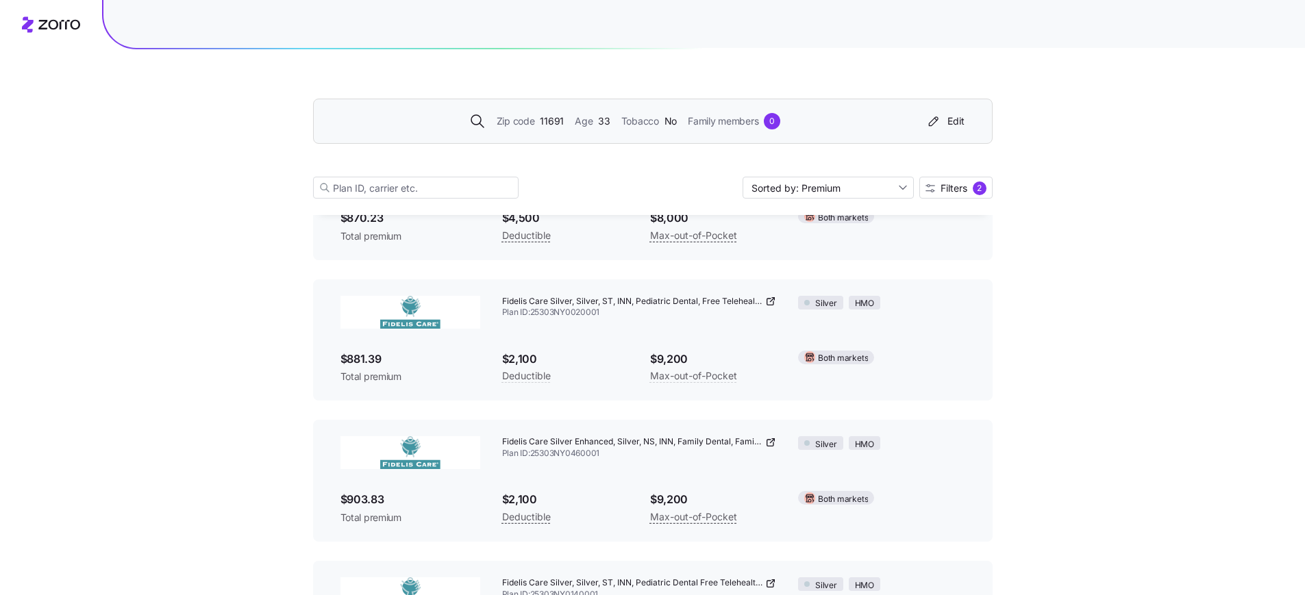
scroll to position [306, 0]
click at [440, 446] on img at bounding box center [410, 449] width 140 height 33
click at [769, 438] on icon at bounding box center [770, 439] width 11 height 11
click at [767, 302] on icon at bounding box center [770, 299] width 6 height 6
drag, startPoint x: 399, startPoint y: 353, endPoint x: 326, endPoint y: 344, distance: 73.1
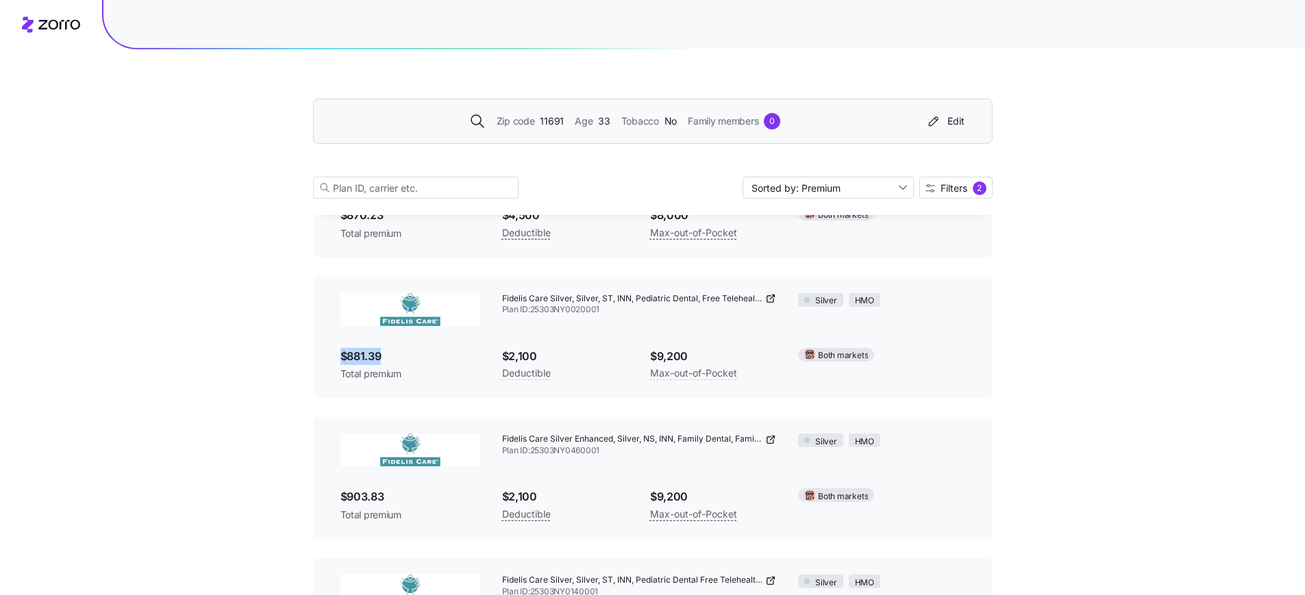
click at [326, 344] on div "Fidelis Care Silver, Silver, ST, INN, Pediatric Dental, Free Telehealth DP Plan…" at bounding box center [652, 338] width 679 height 122
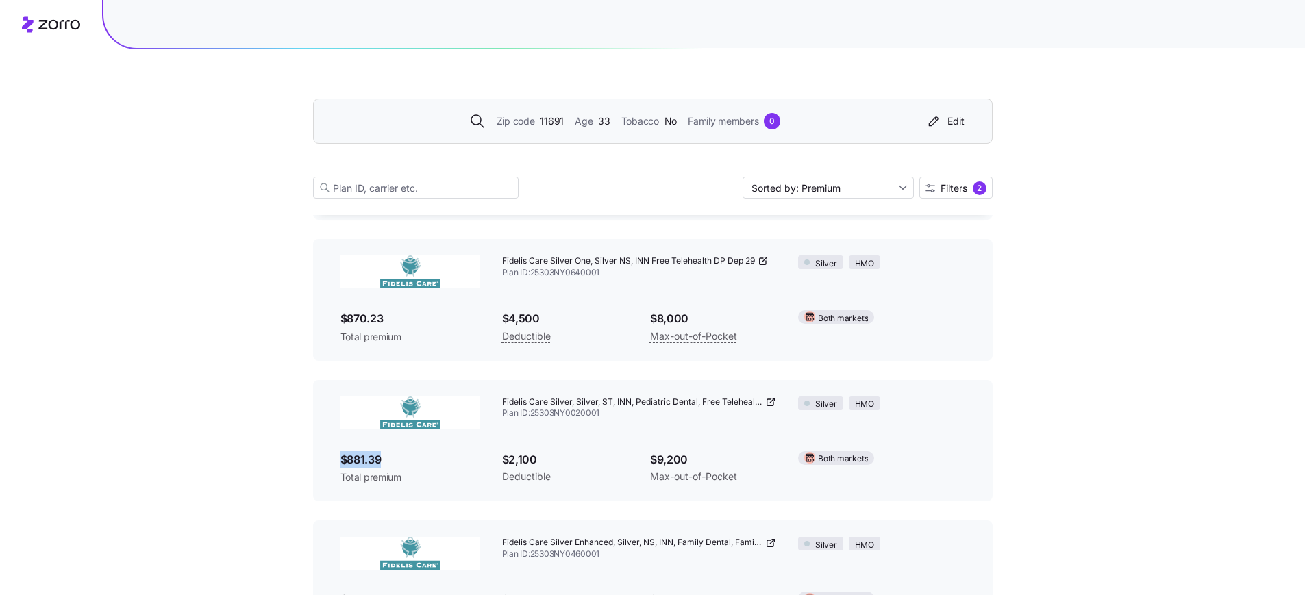
scroll to position [260, 0]
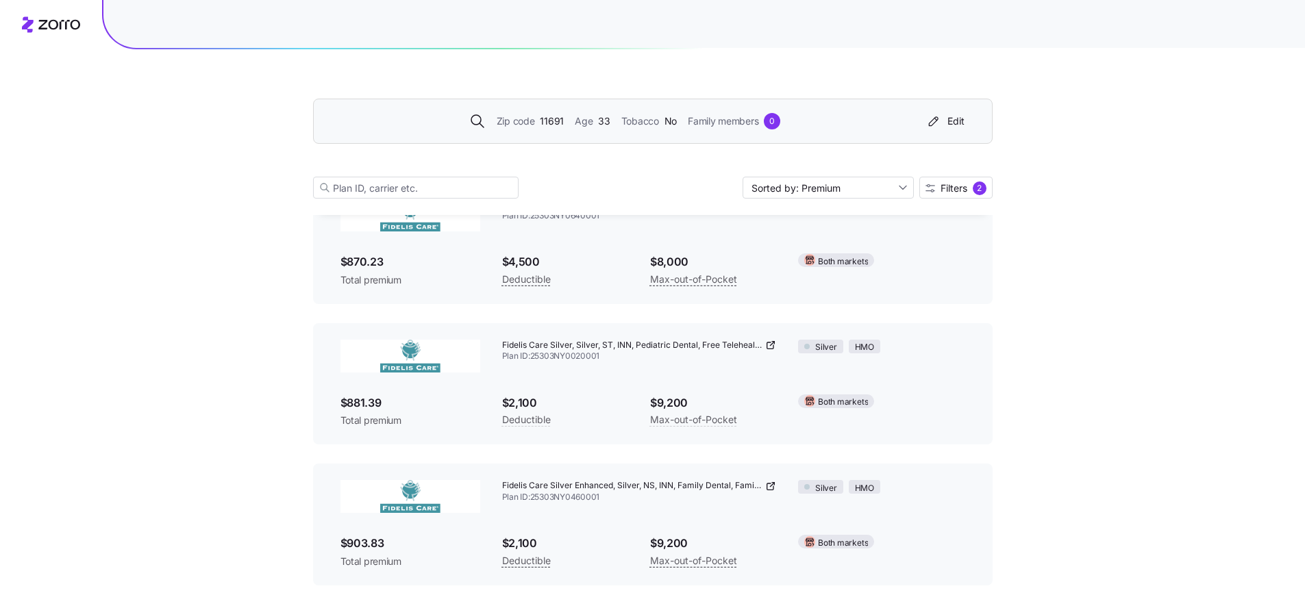
click at [497, 494] on div "Fidelis Care Silver Enhanced, Silver, NS, INN, Family Dental, Family Vision, Fr…" at bounding box center [639, 491] width 297 height 45
click at [497, 347] on div "Fidelis Care Silver, Silver, ST, INN, Pediatric Dental, Free Telehealth DP Plan…" at bounding box center [639, 351] width 297 height 45
drag, startPoint x: 501, startPoint y: 343, endPoint x: 601, endPoint y: 339, distance: 100.7
click at [601, 340] on span "Fidelis Care Silver, Silver, ST, INN, Pediatric Dental, Free Telehealth DP" at bounding box center [632, 346] width 261 height 12
drag, startPoint x: 503, startPoint y: 342, endPoint x: 611, endPoint y: 362, distance: 109.3
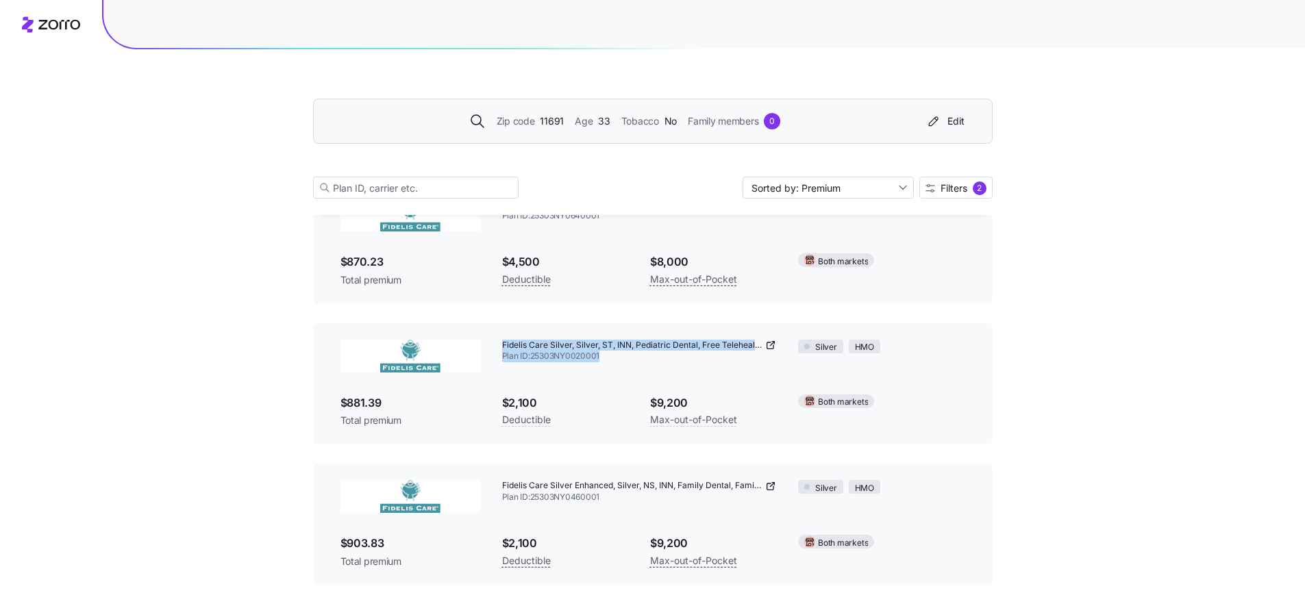
click at [611, 362] on div "Fidelis Care Silver, Silver, ST, INN, Pediatric Dental, Free Telehealth DP Plan…" at bounding box center [639, 351] width 297 height 45
copy div "Fidelis Care Silver, Silver, ST, INN, Pediatric Dental, Free Telehealth DP Plan…"
